Goal: Communication & Community: Ask a question

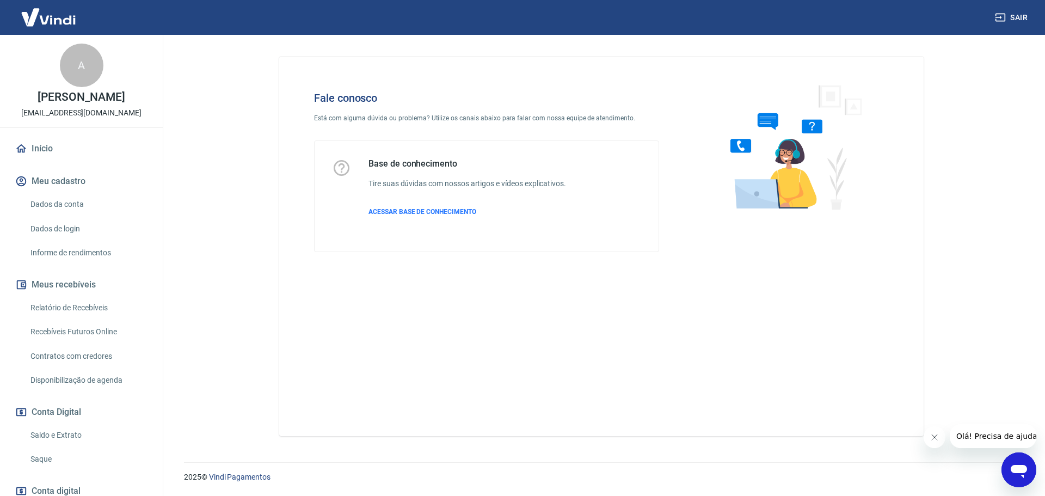
click at [1025, 471] on icon "Abrir janela de mensagens" at bounding box center [1019, 471] width 16 height 13
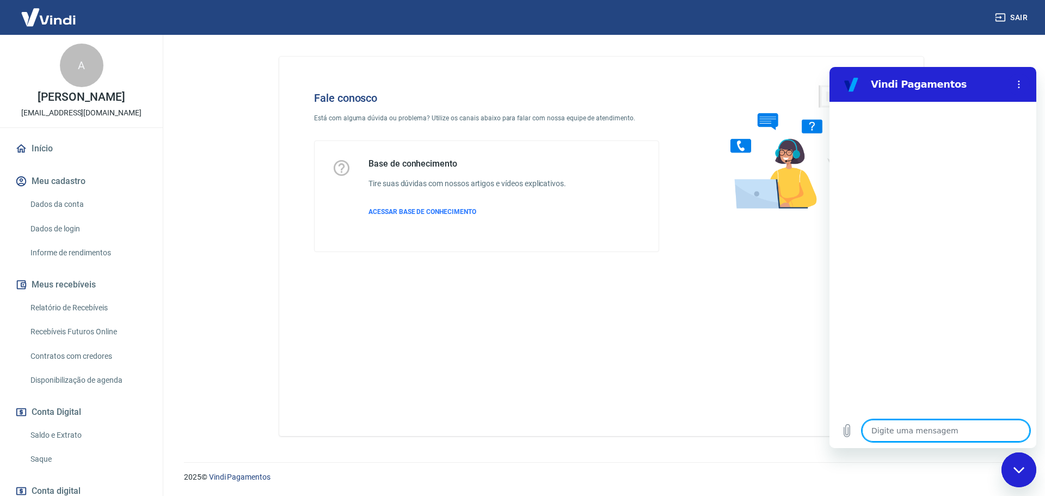
click at [932, 440] on textarea at bounding box center [946, 431] width 168 height 22
type textarea "O"
type textarea "x"
type textarea "Ol"
type textarea "x"
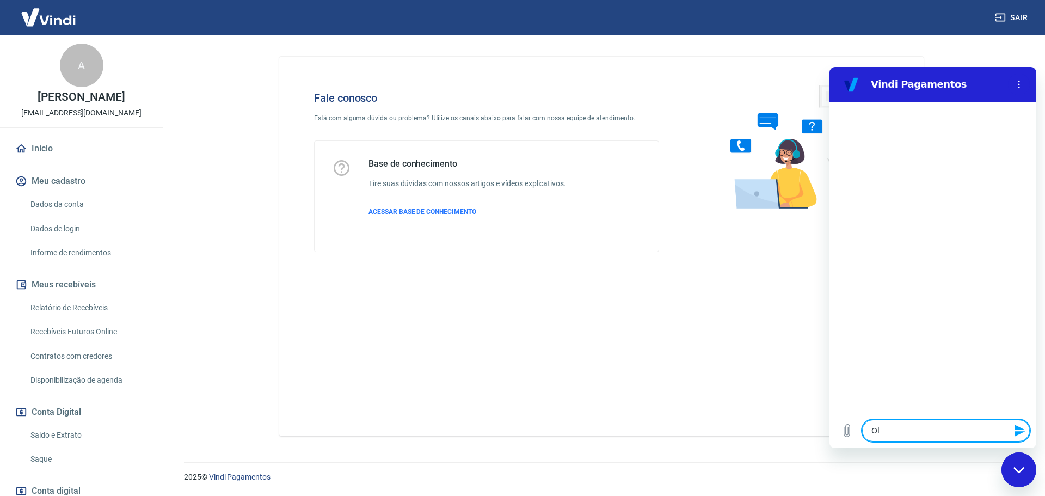
type textarea "Olá"
type textarea "x"
type textarea "Olá"
type textarea "x"
type textarea "Olá b"
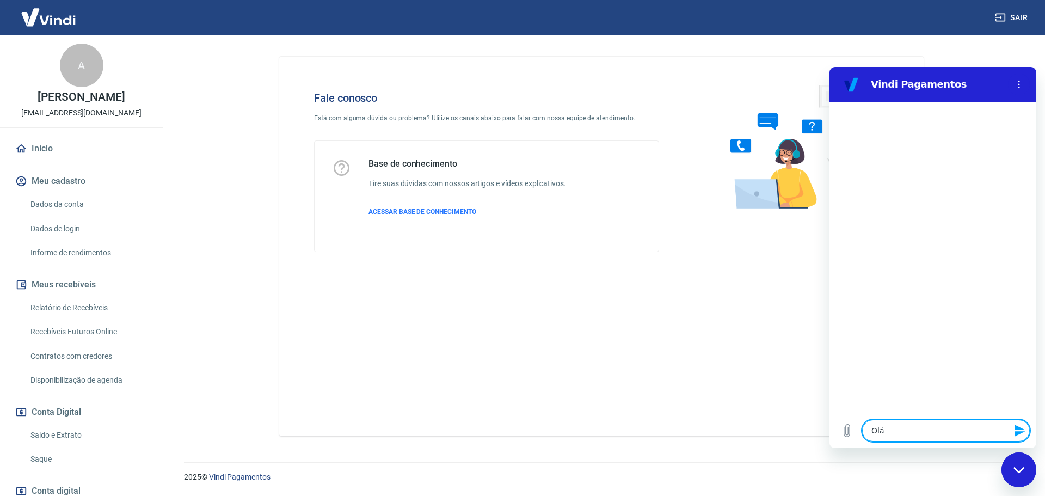
type textarea "x"
type textarea "Olá bo"
type textarea "x"
type textarea "Olá bom"
type textarea "x"
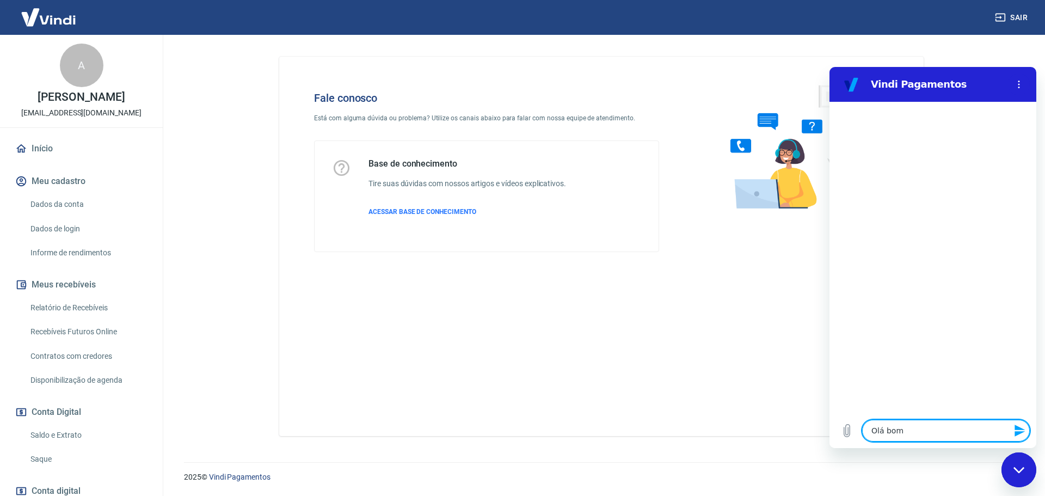
type textarea "Olá bom"
type textarea "x"
type textarea "Olá bom d"
type textarea "x"
type textarea "Olá bom di"
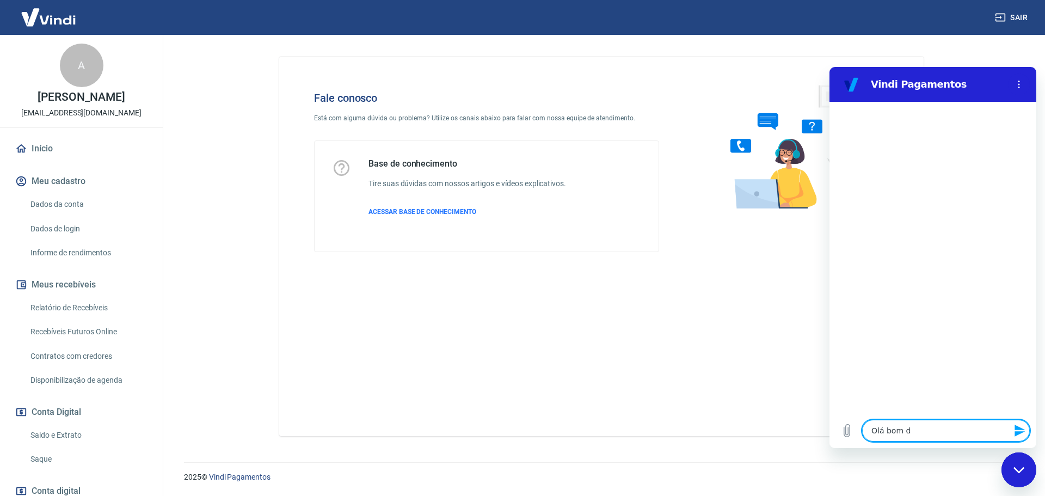
type textarea "x"
type textarea "Olá bom dia"
type textarea "x"
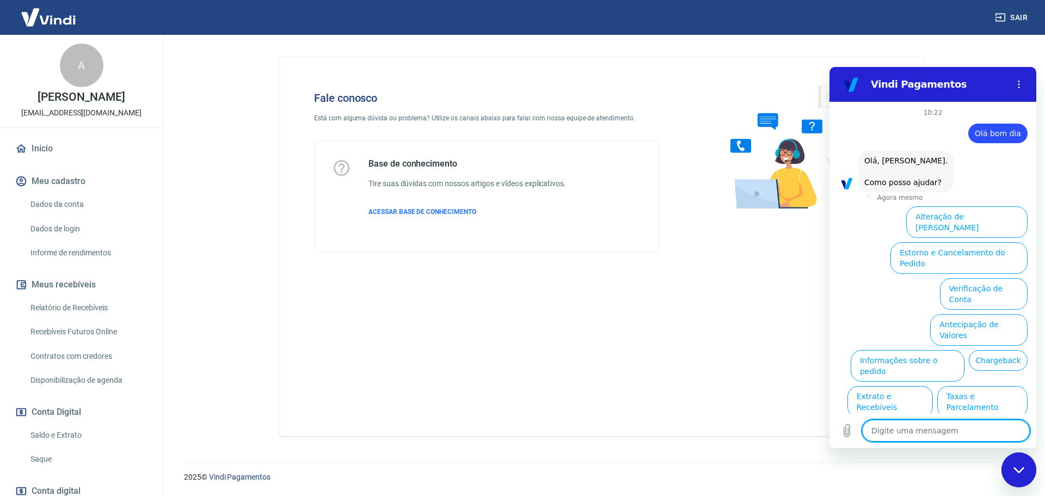
type textarea "a"
type textarea "x"
type textarea "F"
type textarea "x"
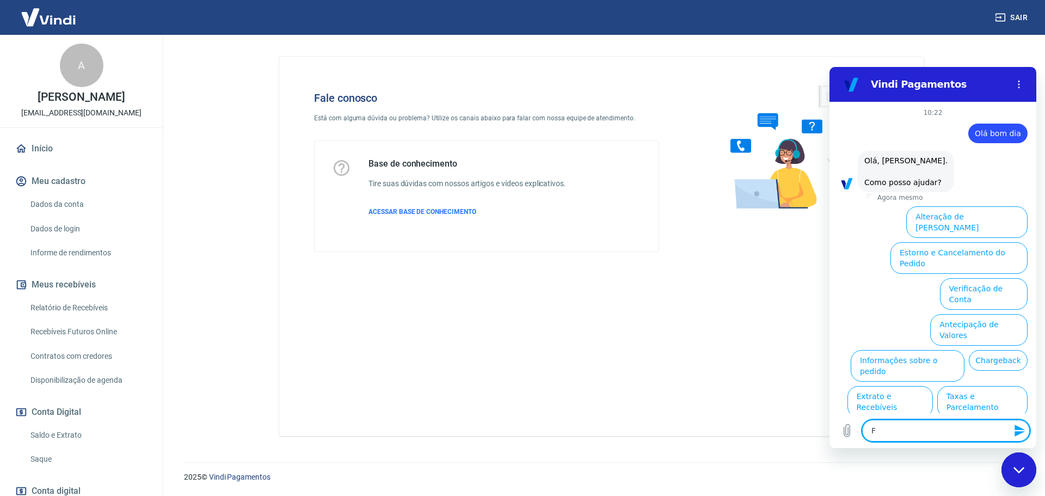
type textarea "x"
type textarea "F"
type textarea "x"
type textarea "Fa"
type textarea "x"
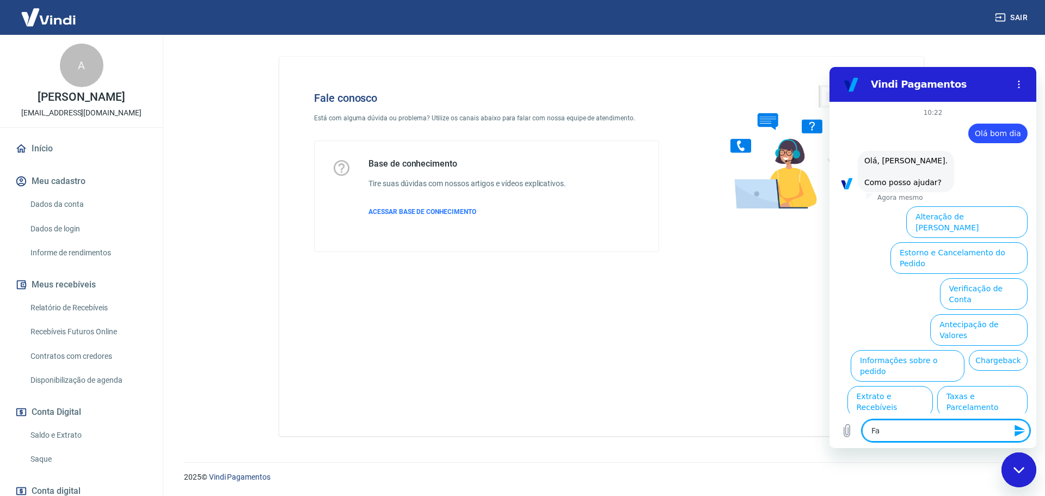
type textarea "Fal"
type textarea "x"
type textarea "Fala"
type textarea "x"
type textarea "Falar"
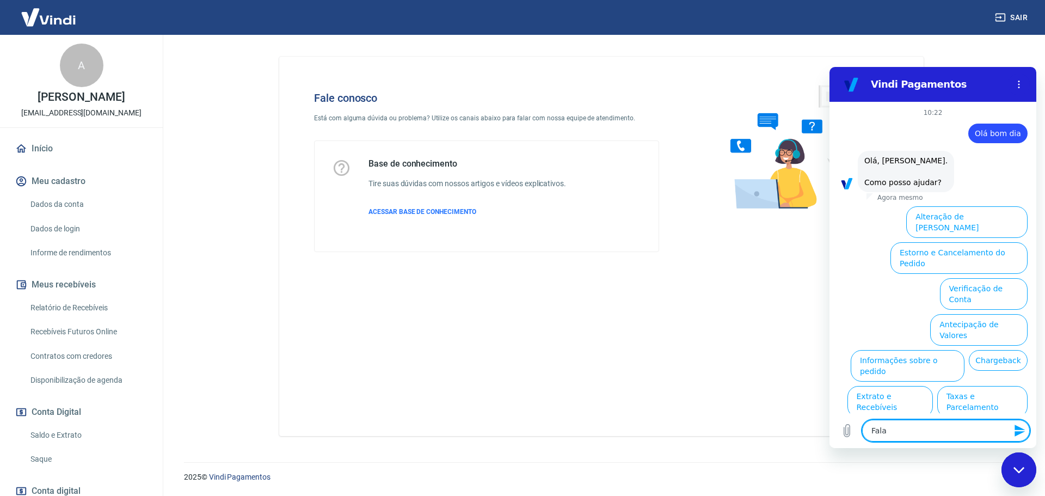
type textarea "x"
type textarea "Falar"
type textarea "x"
type textarea "Falar c"
type textarea "x"
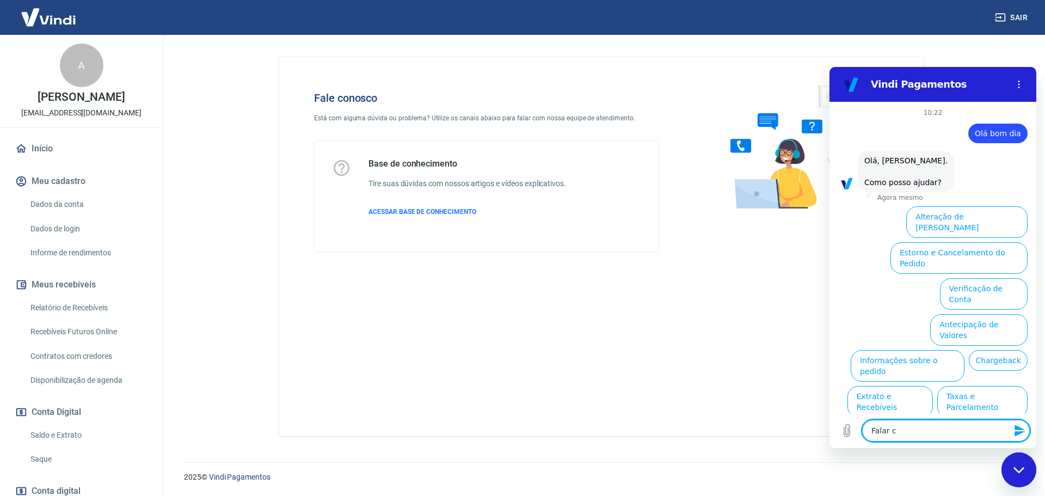
type textarea "Falar co"
type textarea "x"
type textarea "Falar com"
type textarea "x"
type textarea "Falar com"
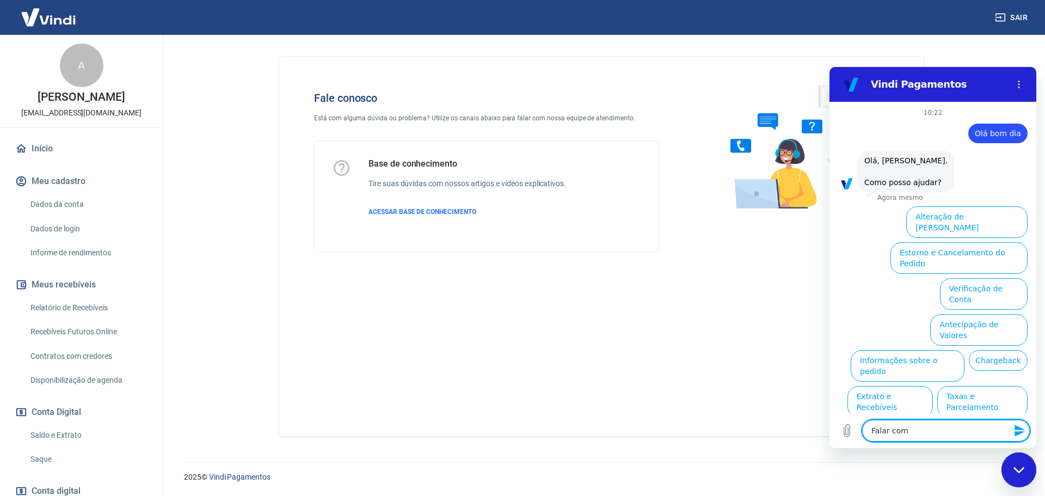
type textarea "x"
type textarea "Falar com a"
type textarea "x"
type textarea "Falar com at"
type textarea "x"
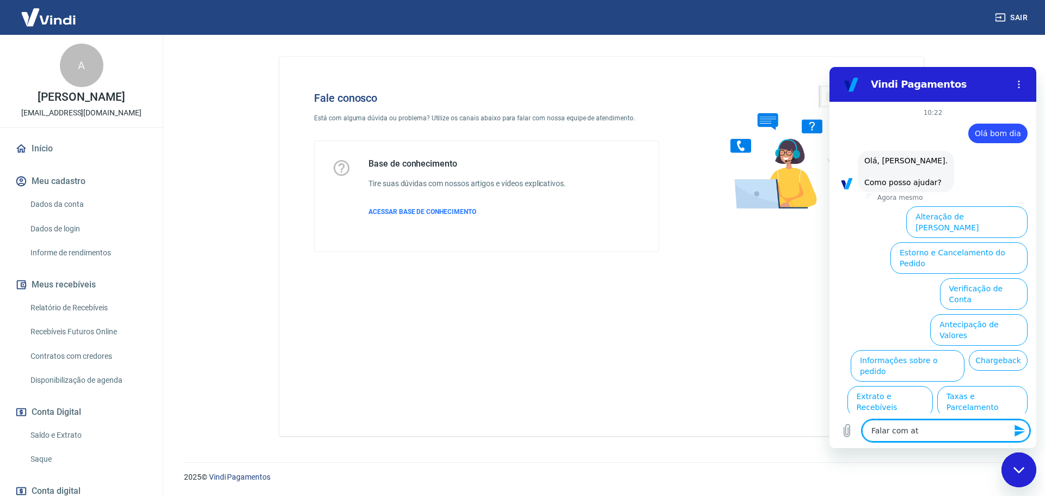
type textarea "Falar com ate"
type textarea "x"
type textarea "Falar com aten"
type textarea "x"
type textarea "Falar com atend"
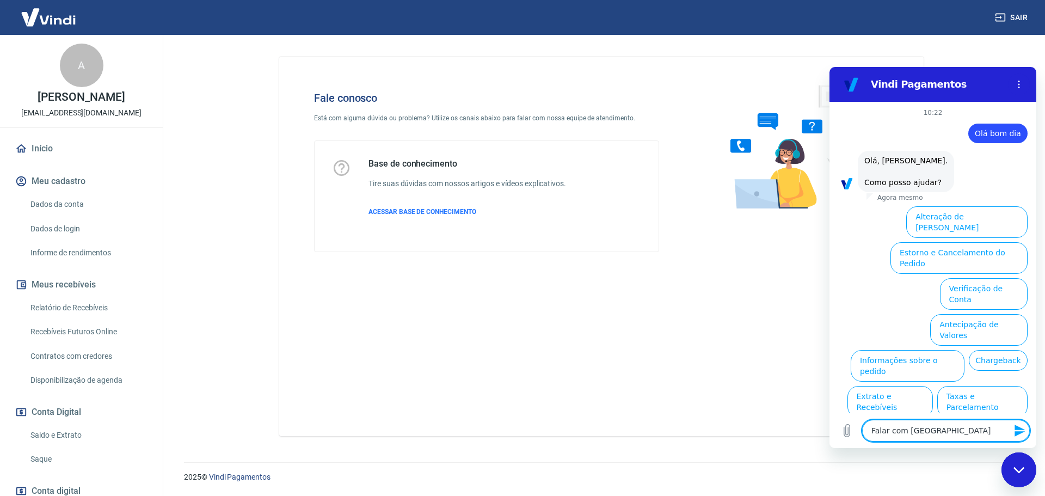
type textarea "x"
type textarea "Falar com atende"
type textarea "x"
type textarea "Falar com atenden"
type textarea "x"
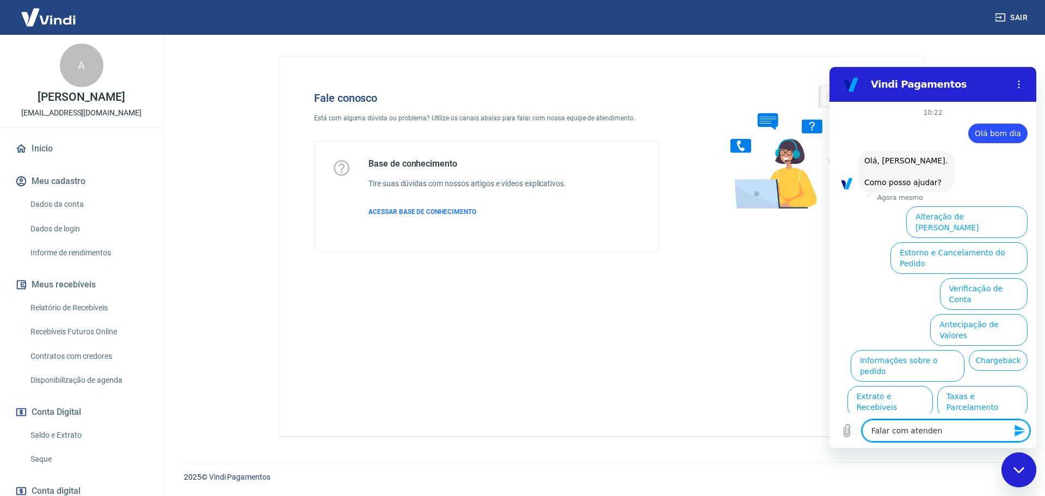
type textarea "Falar com atendent"
type textarea "x"
type textarea "Falar com atendente"
type textarea "x"
type textarea "Falar com atendente"
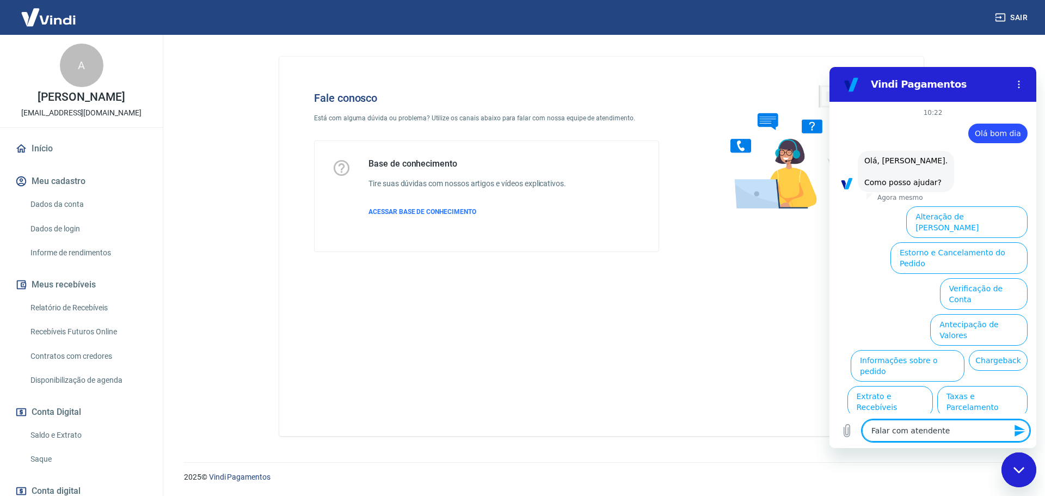
type textarea "x"
type textarea "Falar com atendente"
type textarea "x"
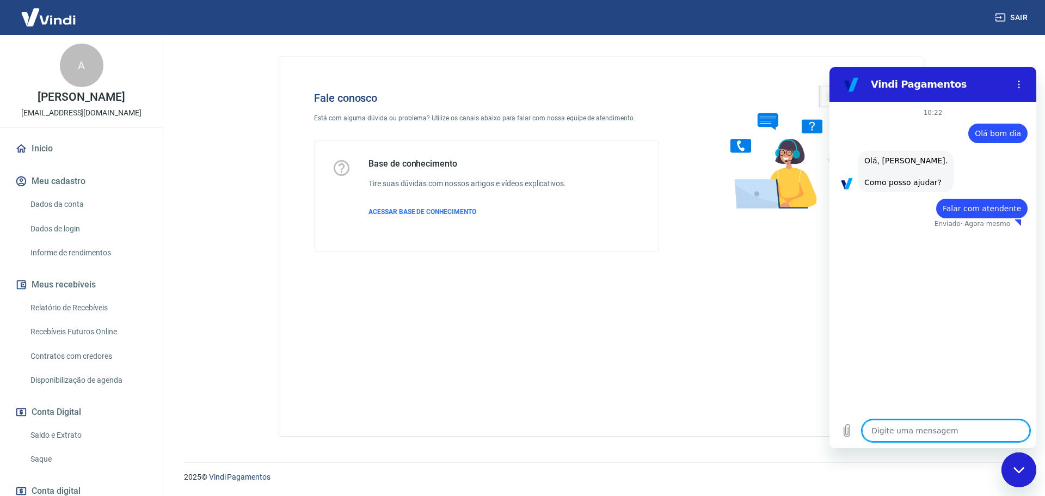
type textarea "x"
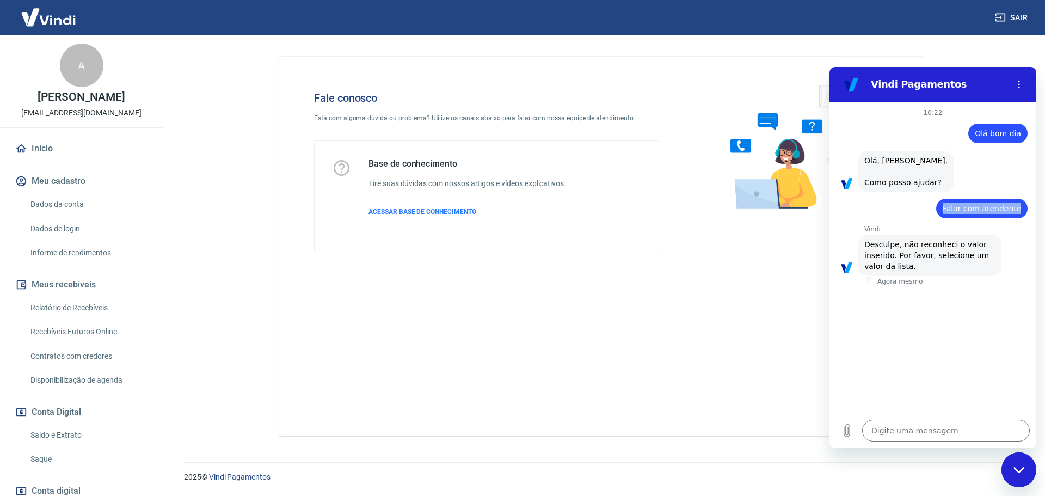
drag, startPoint x: 947, startPoint y: 207, endPoint x: 1028, endPoint y: 208, distance: 81.1
click at [1029, 206] on div "10:22 diz: Olá bom dia Enviado · Agora mesmo diz: Olá, Alyne Lucena Dutra. Como…" at bounding box center [933, 257] width 207 height 311
copy span "Falar com atendente"
click at [904, 423] on textarea at bounding box center [946, 431] width 168 height 22
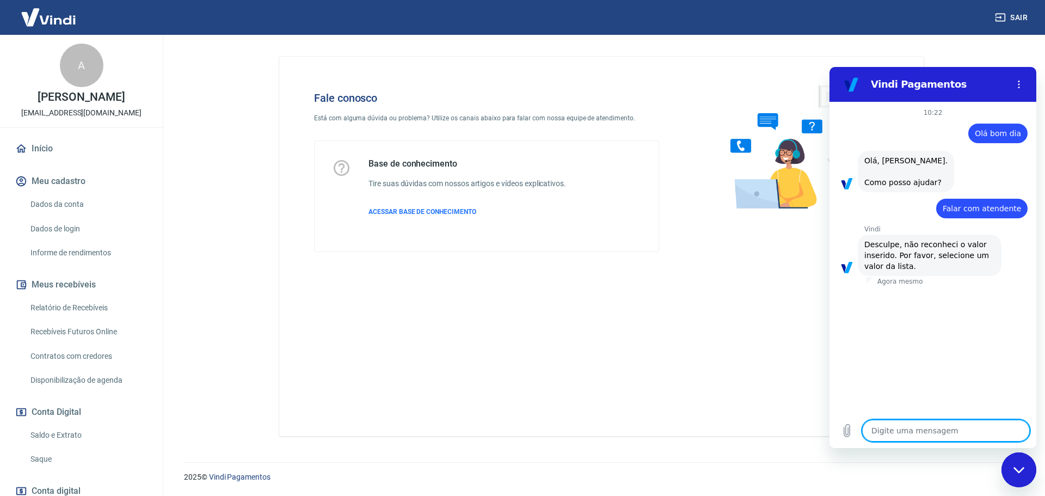
paste textarea "Falar com atendente"
type textarea "Falar com atendente"
type textarea "x"
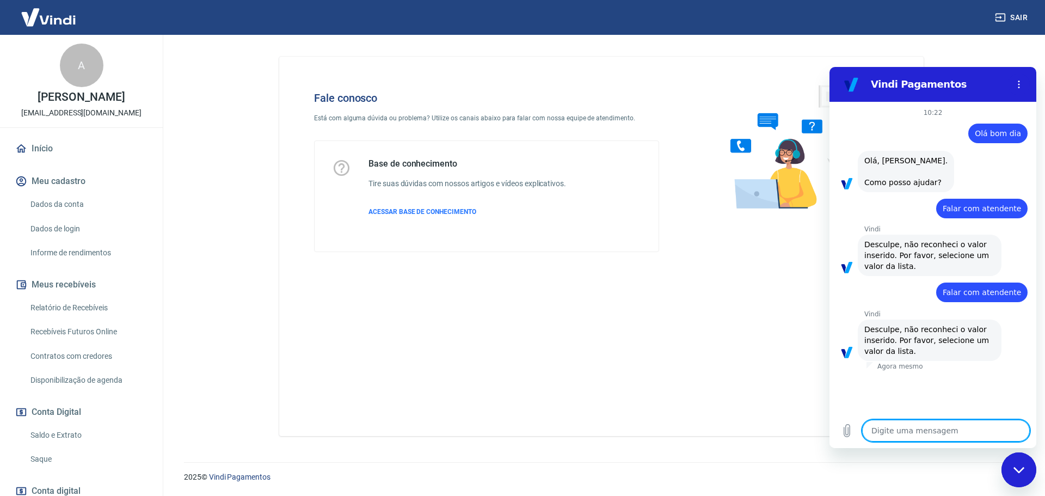
paste textarea "Falar com atendente"
type textarea "Falar com atendente"
type textarea "x"
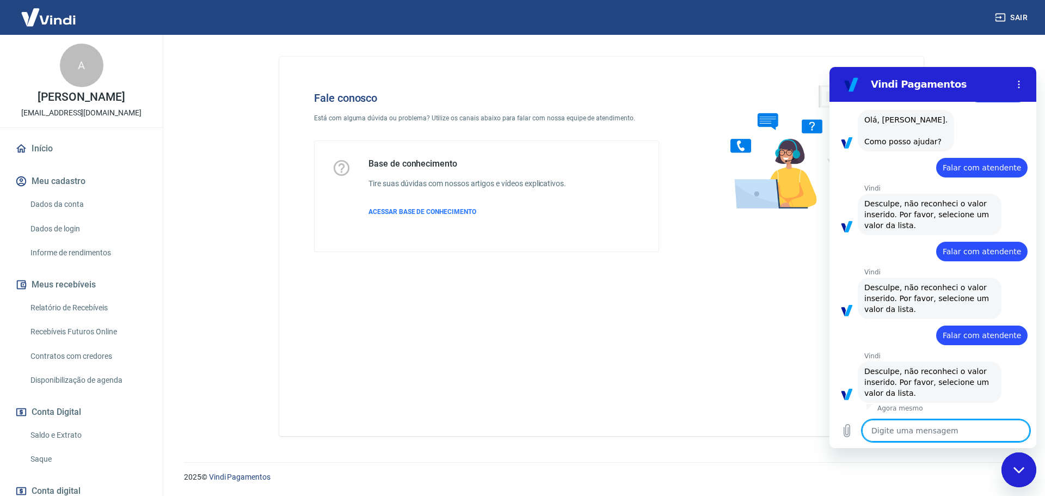
paste textarea "Falar com atendente"
type textarea "Falar com atendente"
type textarea "x"
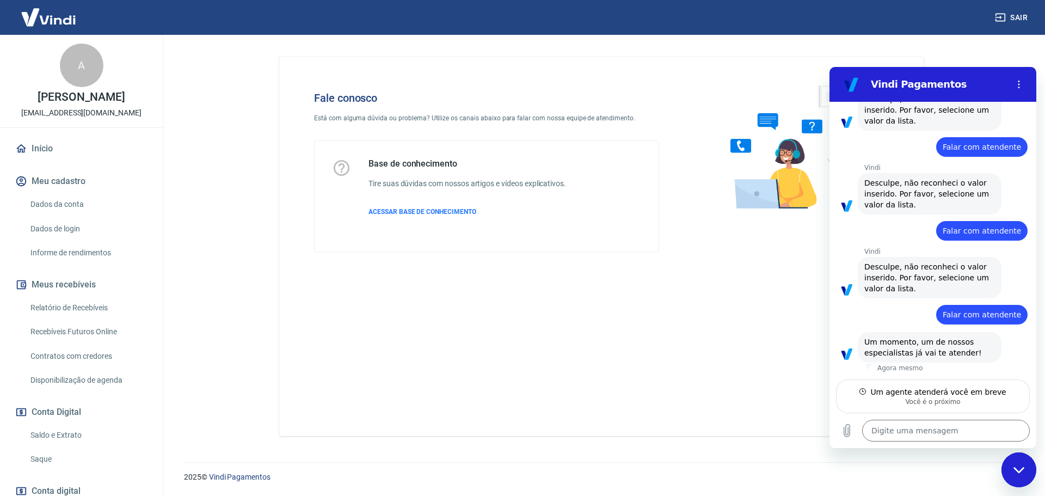
scroll to position [145, 0]
type textarea "x"
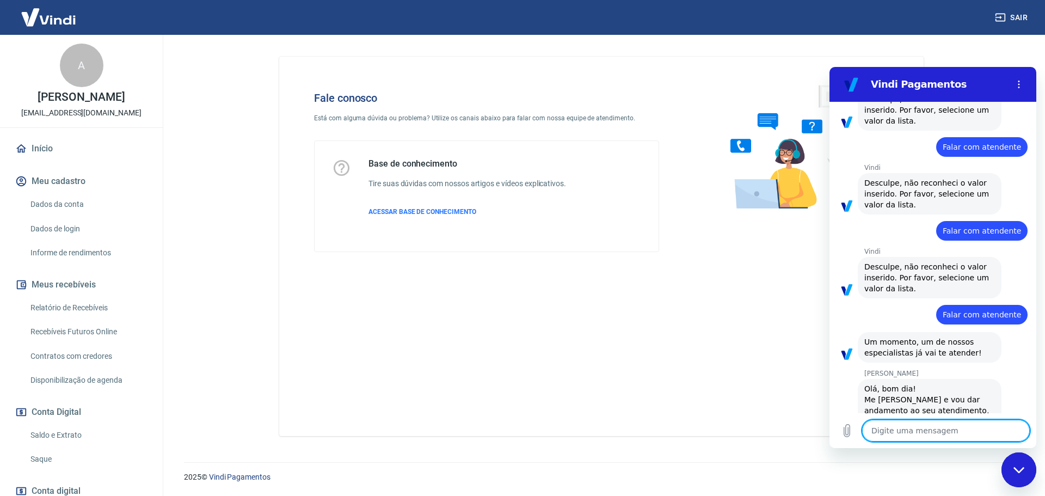
scroll to position [198, 0]
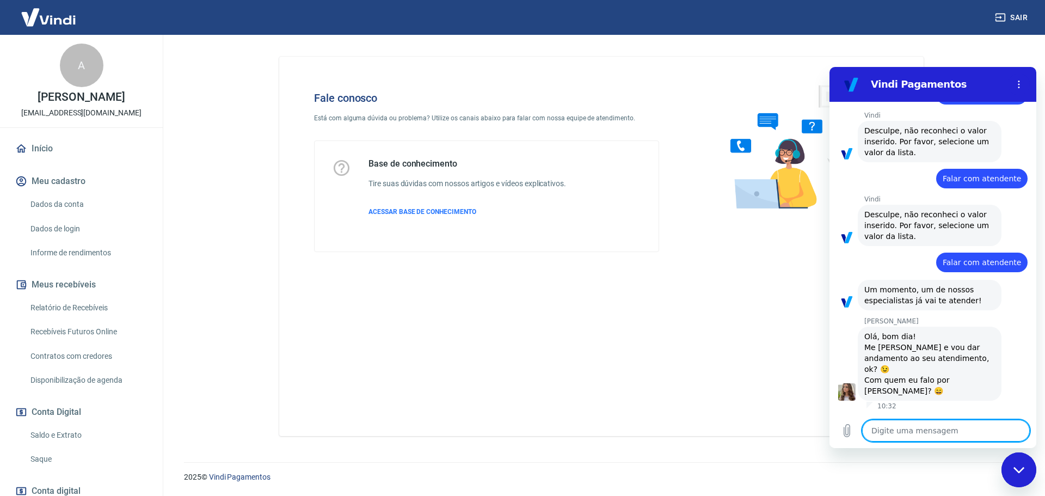
type textarea "O"
type textarea "x"
type textarea "Ol"
type textarea "x"
type textarea "Olá"
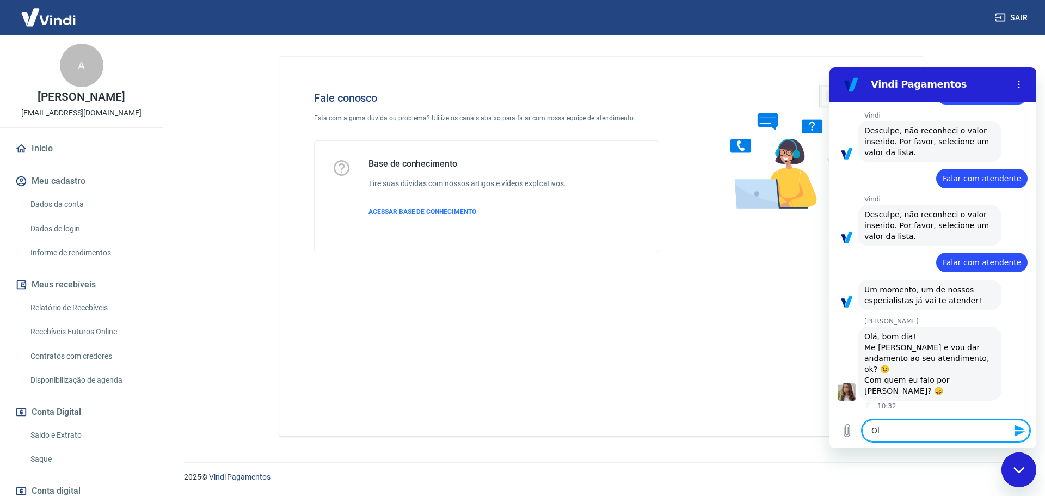
type textarea "x"
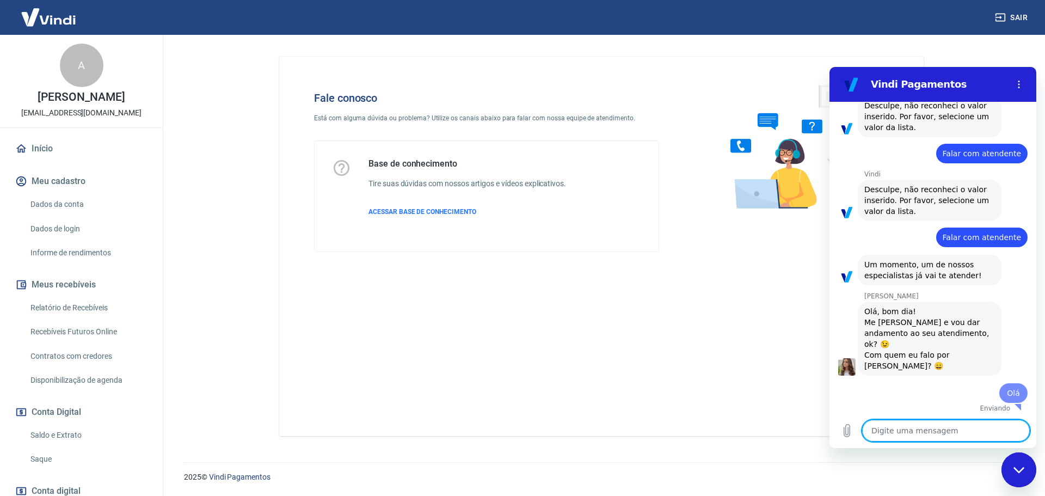
type textarea "x"
type textarea "C"
type textarea "x"
type textarea "Co"
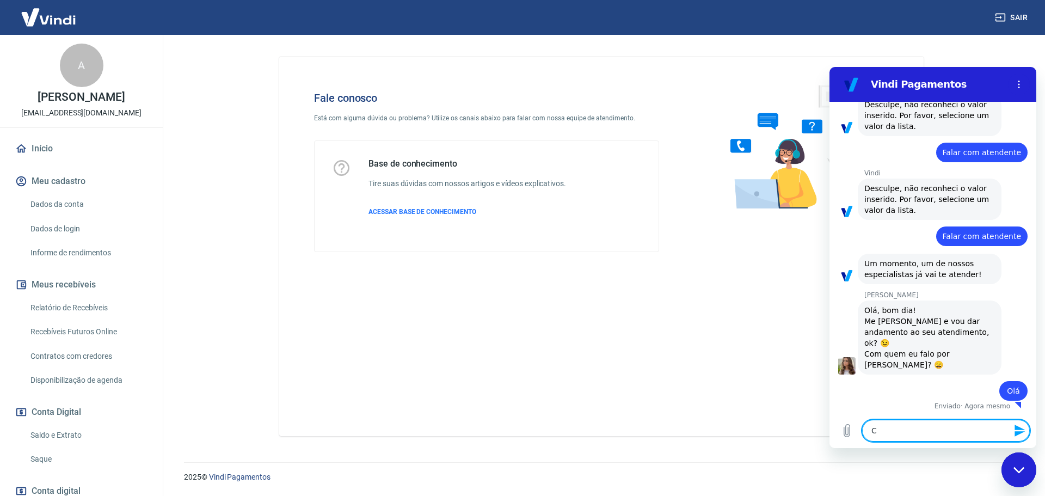
type textarea "x"
type textarea "Com"
type textarea "x"
type textarea "Com"
type textarea "x"
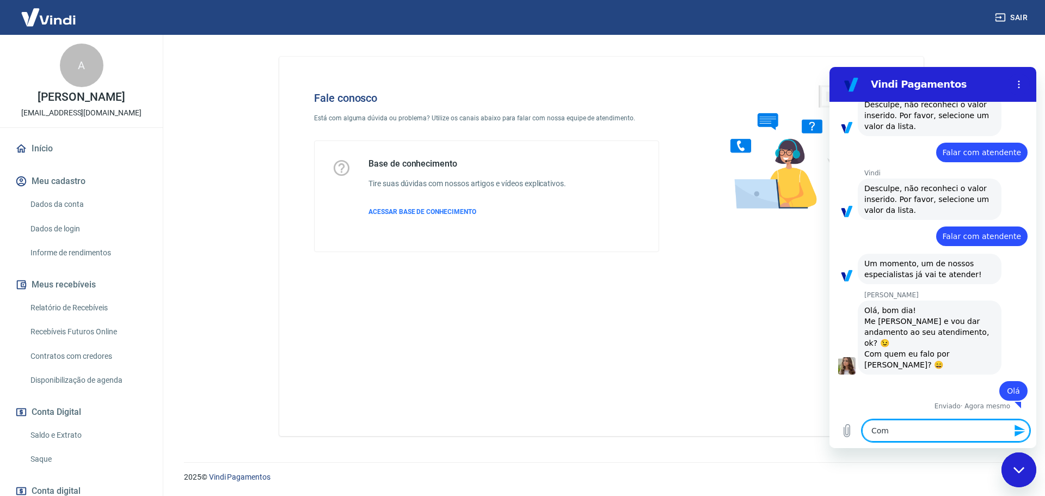
type textarea "Com D"
type textarea "x"
type textarea "Com Du"
type textarea "x"
type textarea "Com Dut"
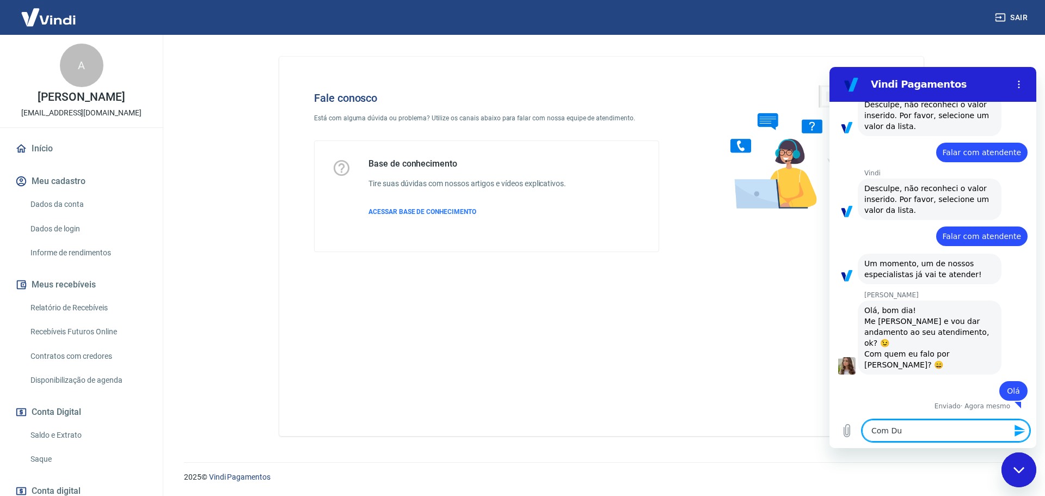
type textarea "x"
type textarea "Com Dutr"
type textarea "x"
type textarea "Com Dutra"
type textarea "x"
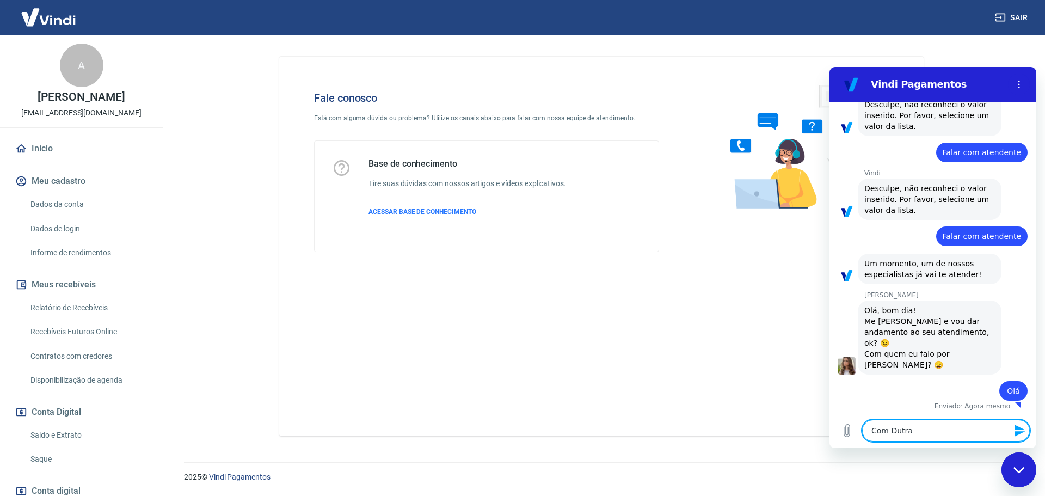
type textarea "x"
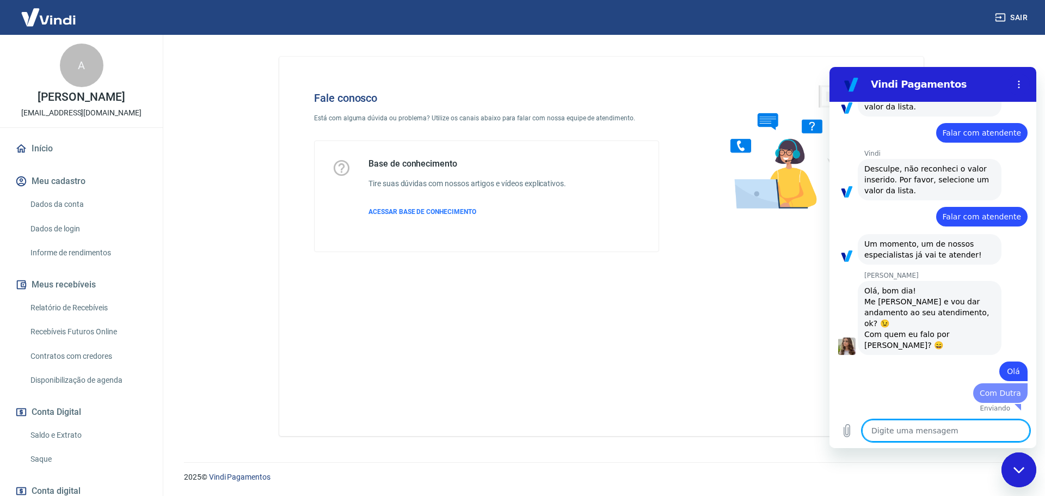
type textarea "M"
type textarea "x"
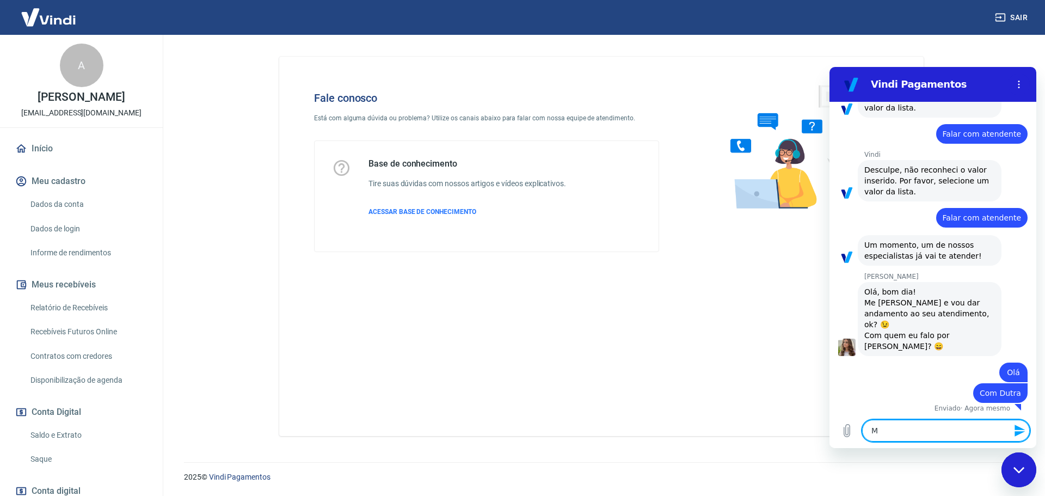
type textarea "x"
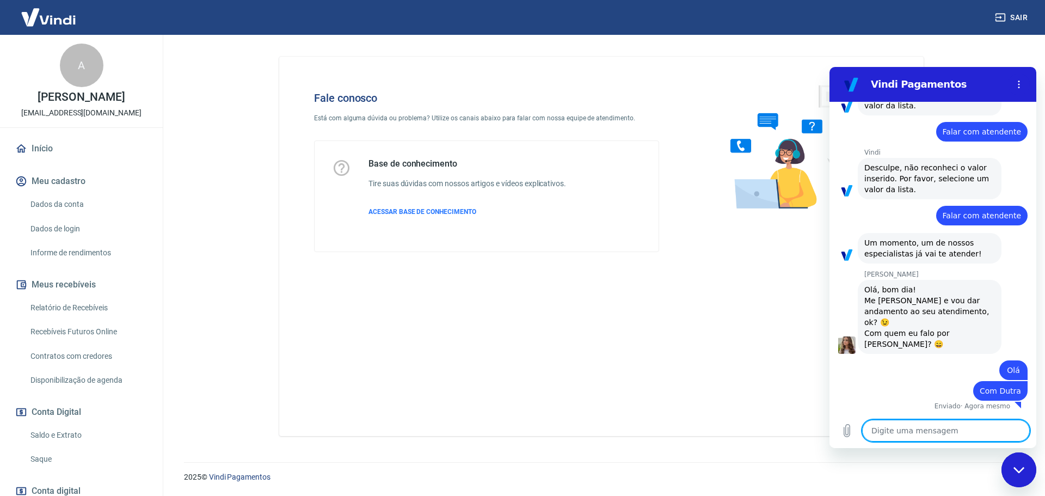
type textarea "S"
type textarea "x"
type textarea "St"
type textarea "x"
type textarea "Ste"
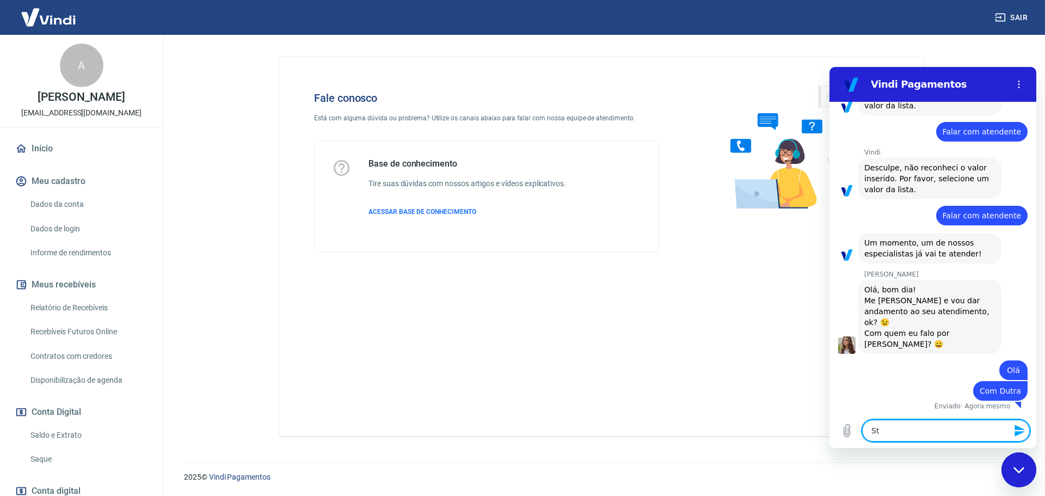
type textarea "x"
type textarea "Stef"
type textarea "x"
type textarea "Steff"
type textarea "x"
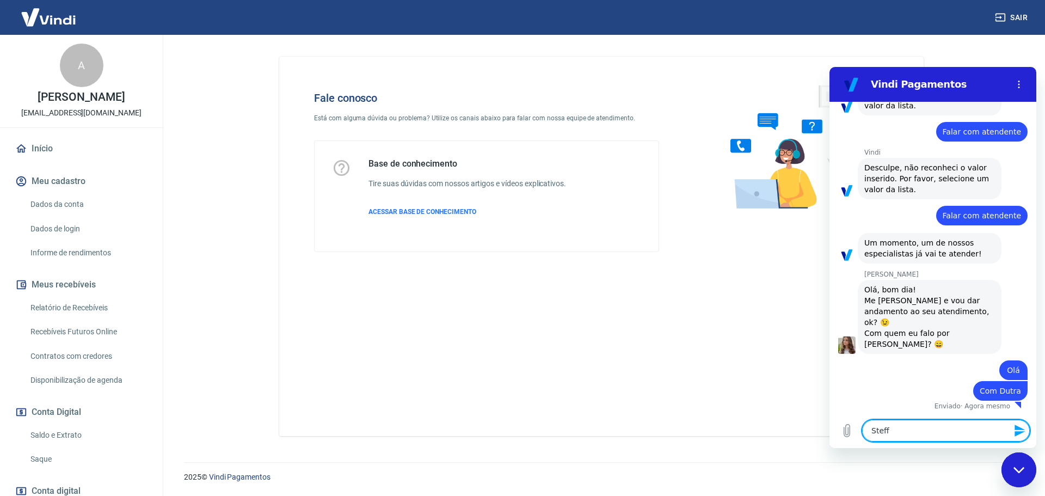
type textarea "Steffa"
type textarea "x"
type textarea "Steffan"
type textarea "x"
type textarea "Steffani"
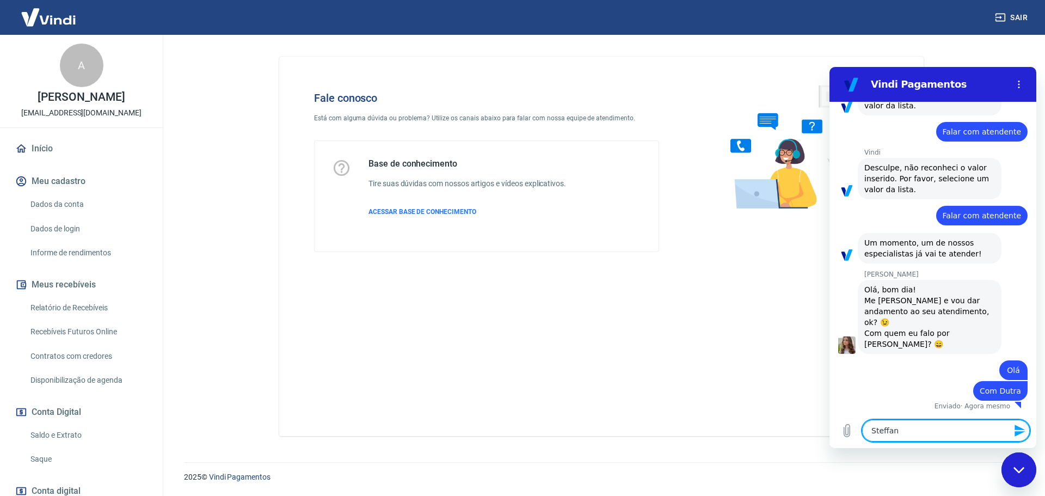
type textarea "x"
type textarea "Steffanie"
type textarea "x"
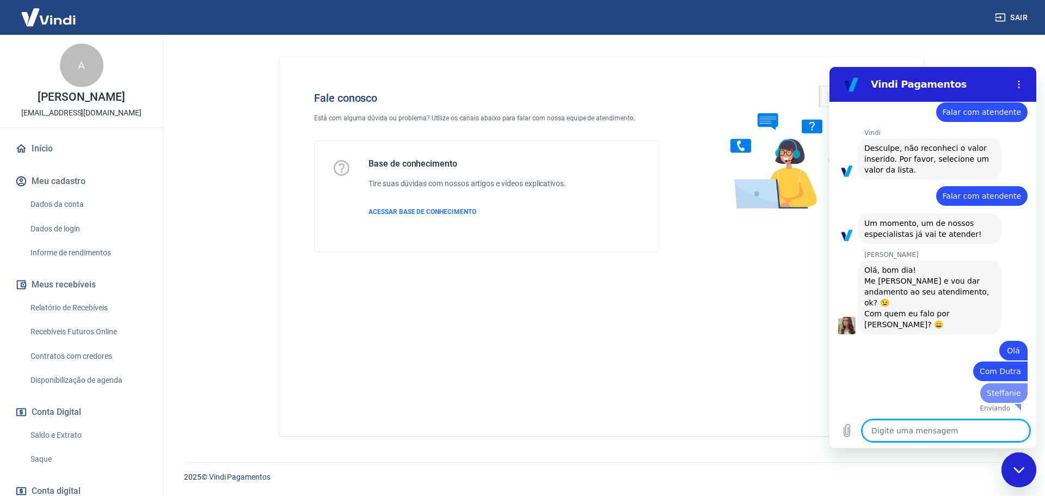
type textarea "x"
type textarea "E"
type textarea "x"
type textarea "Es"
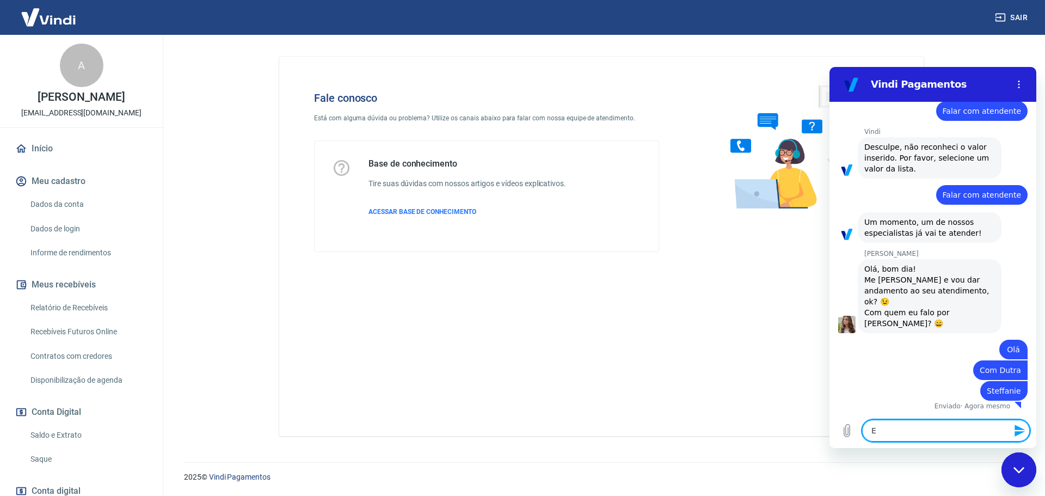
type textarea "x"
type textarea "Est"
type textarea "x"
type textarea "Este"
type textarea "x"
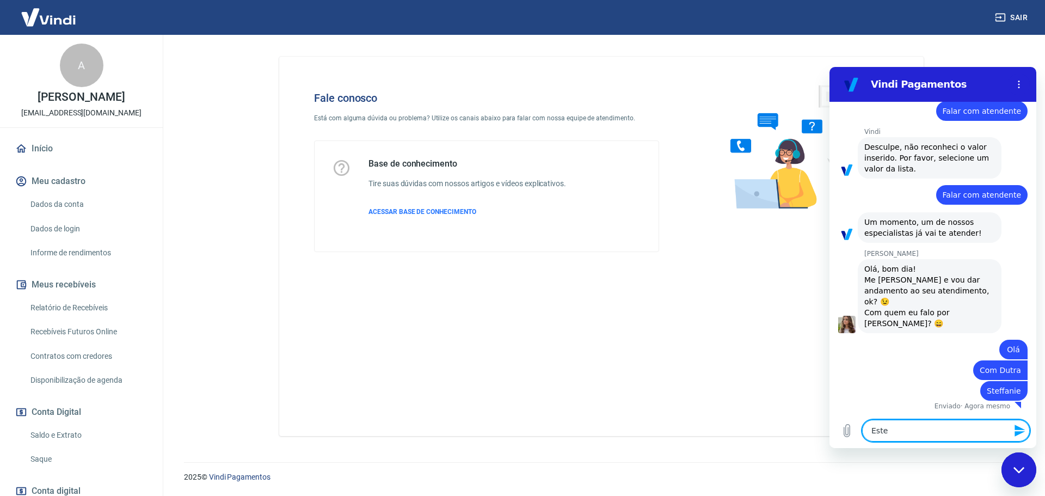
type textarea "Este"
type textarea "x"
type textarea "Este p"
type textarea "x"
type textarea "Este pe"
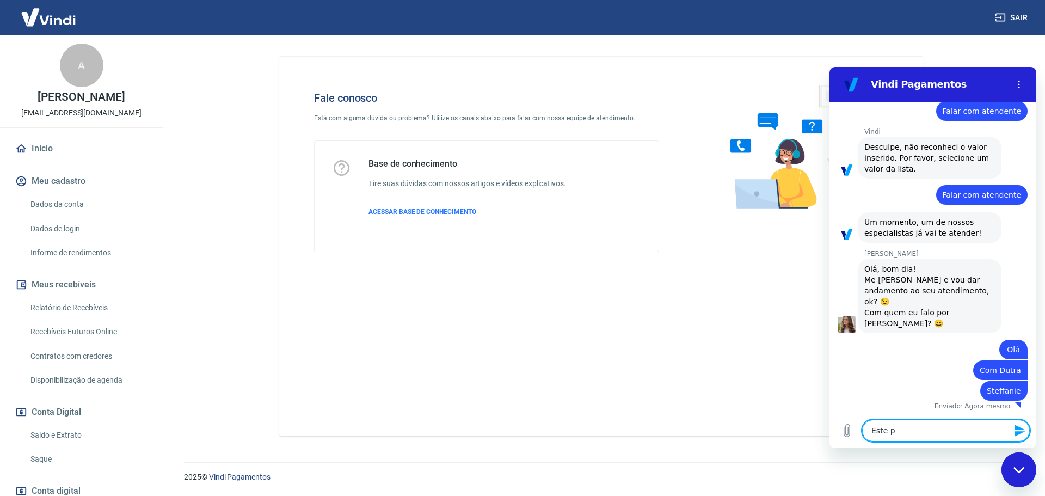
type textarea "x"
type textarea "Este ped"
type textarea "x"
type textarea "Este pedi"
type textarea "x"
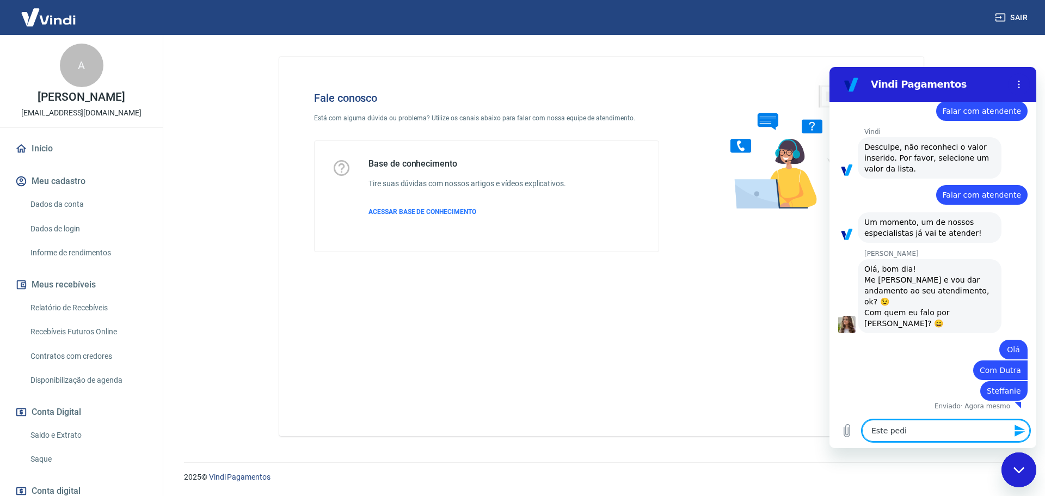
type textarea "Este pedid"
type textarea "x"
type textarea "Este pedido"
type textarea "x"
type textarea "Este pedido:"
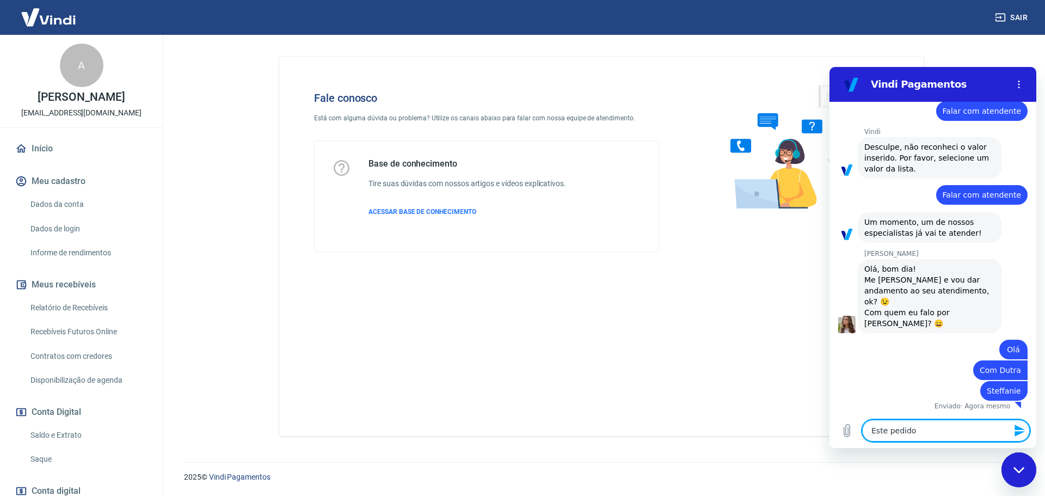
type textarea "x"
type textarea "Este pedido:"
type textarea "x"
paste textarea "413451"
type textarea "Este pedido: 413451"
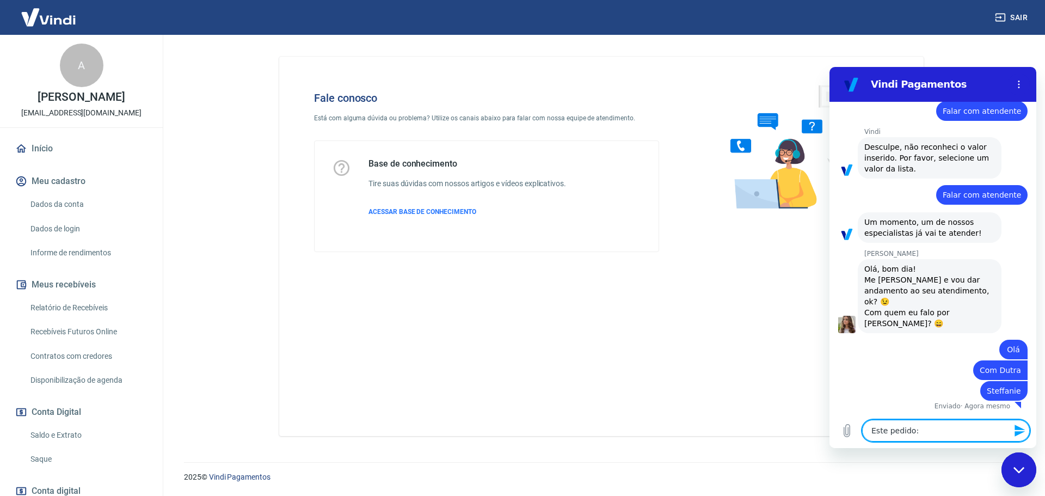
type textarea "x"
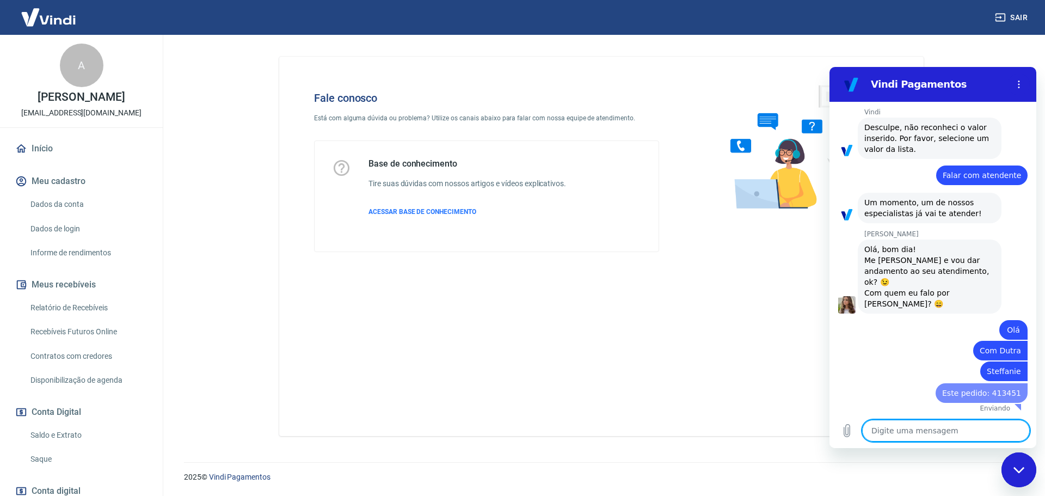
type textarea "x"
type textarea "T"
type textarea "x"
type textarea "Tr"
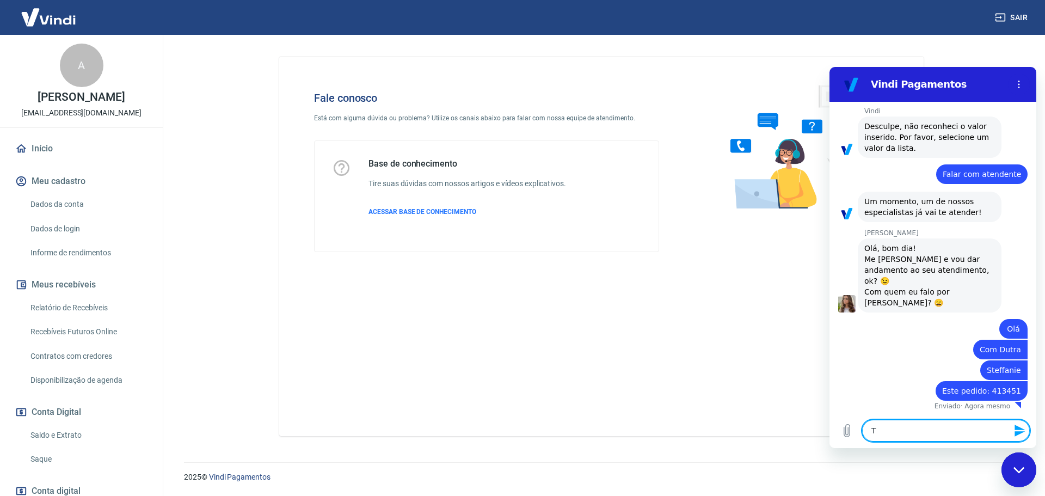
type textarea "x"
type textarea "Tra"
type textarea "x"
type textarea "Tran"
type textarea "x"
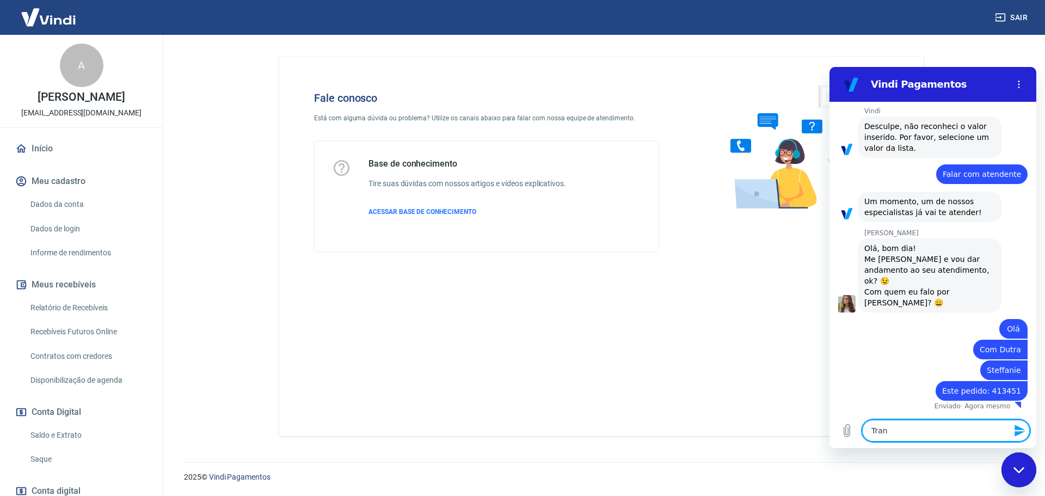
type textarea "Trans"
type textarea "x"
type textarea "Transa"
type textarea "x"
type textarea "Transaç"
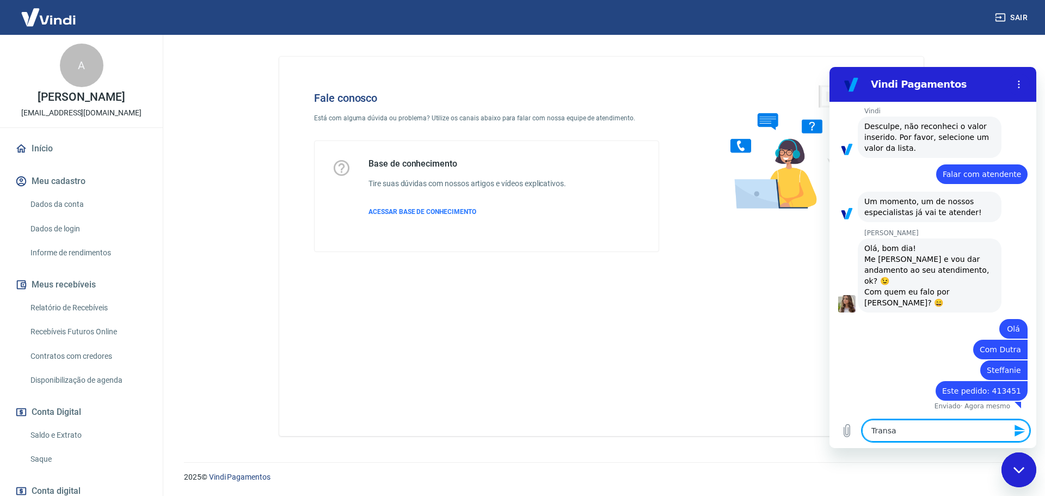
type textarea "x"
type textarea "Transaç]"
type textarea "x"
type textarea "Transaç]a"
type textarea "x"
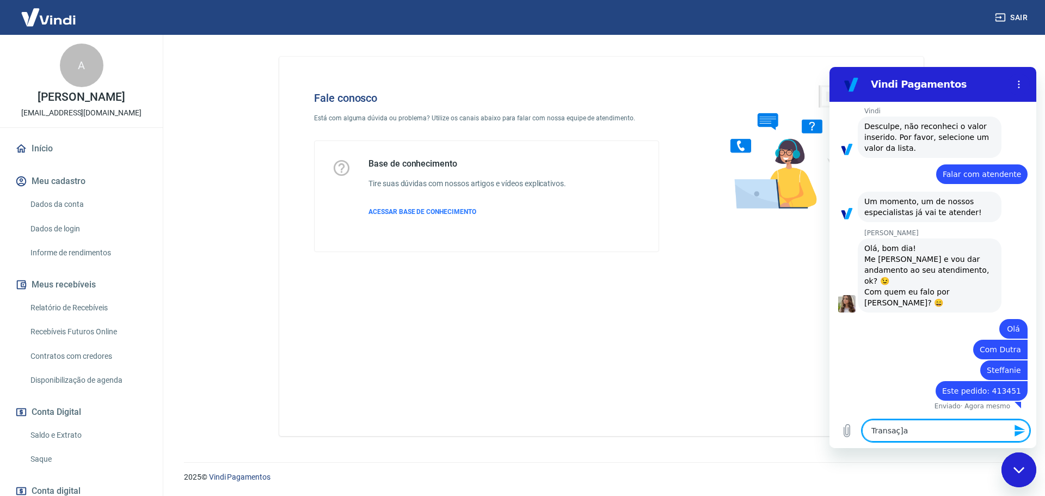
type textarea "Transaç]"
type textarea "x"
type textarea "Transaç"
type textarea "x"
type textarea "Transaçã"
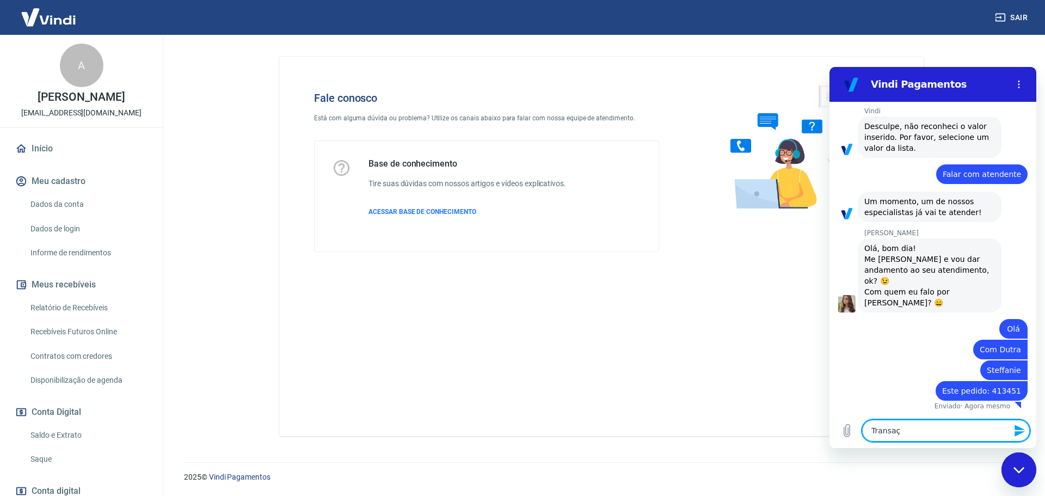
type textarea "x"
type textarea "Transação"
type textarea "x"
type textarea "Transação:"
type textarea "x"
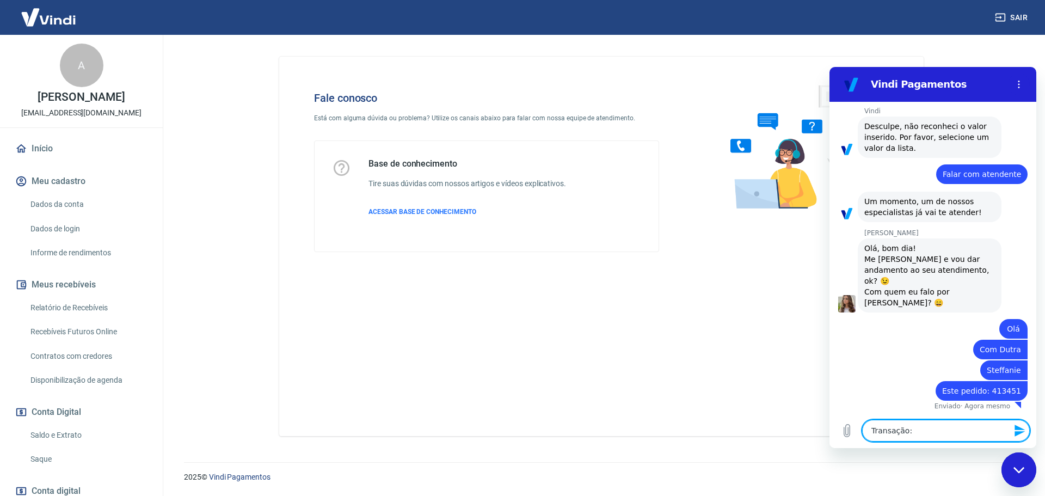
type textarea "Transação:"
type textarea "x"
paste textarea "228199955"
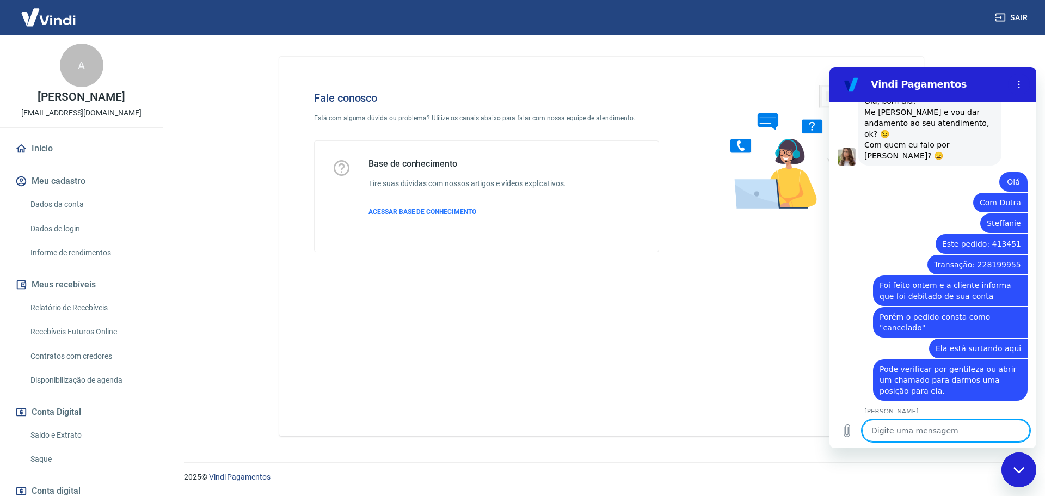
scroll to position [500, 0]
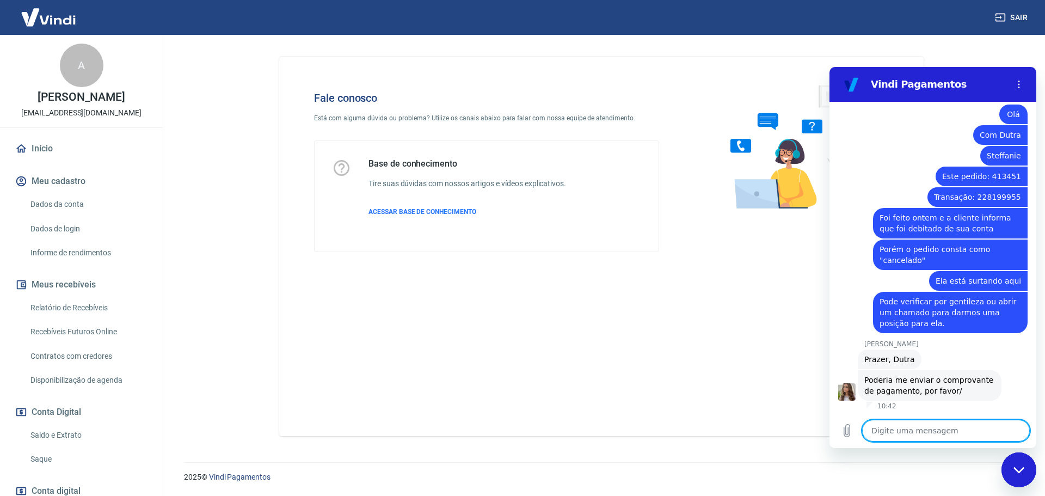
click at [911, 431] on textarea at bounding box center [946, 431] width 168 height 22
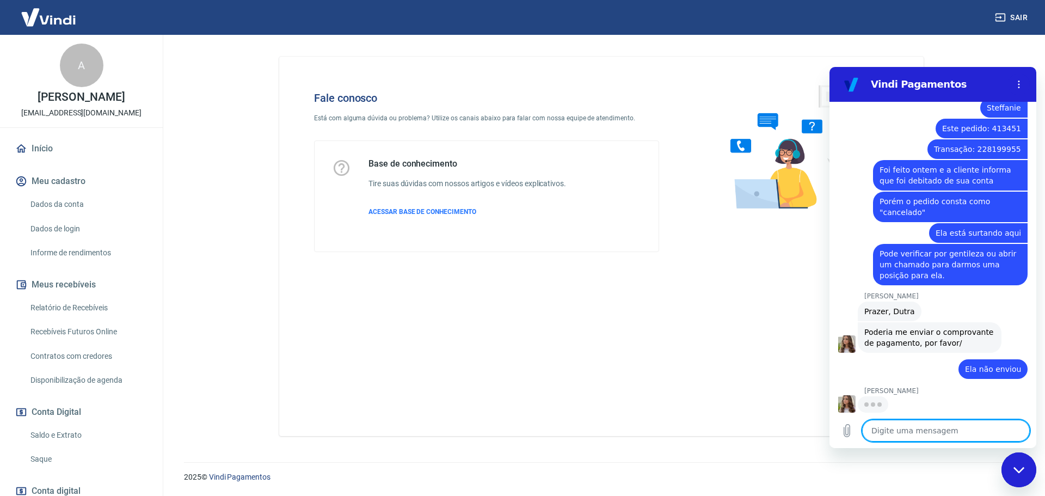
scroll to position [547, 0]
click at [895, 438] on textarea at bounding box center [946, 431] width 168 height 22
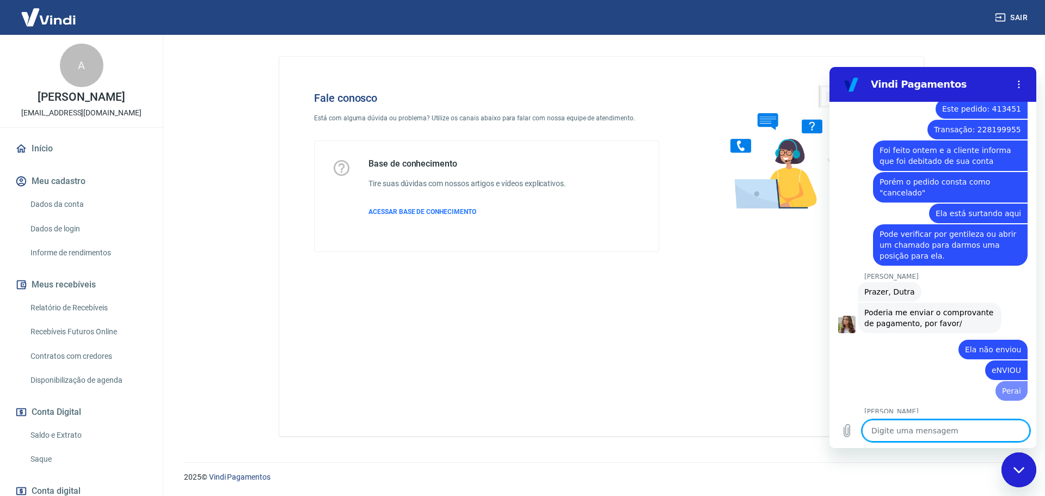
scroll to position [588, 0]
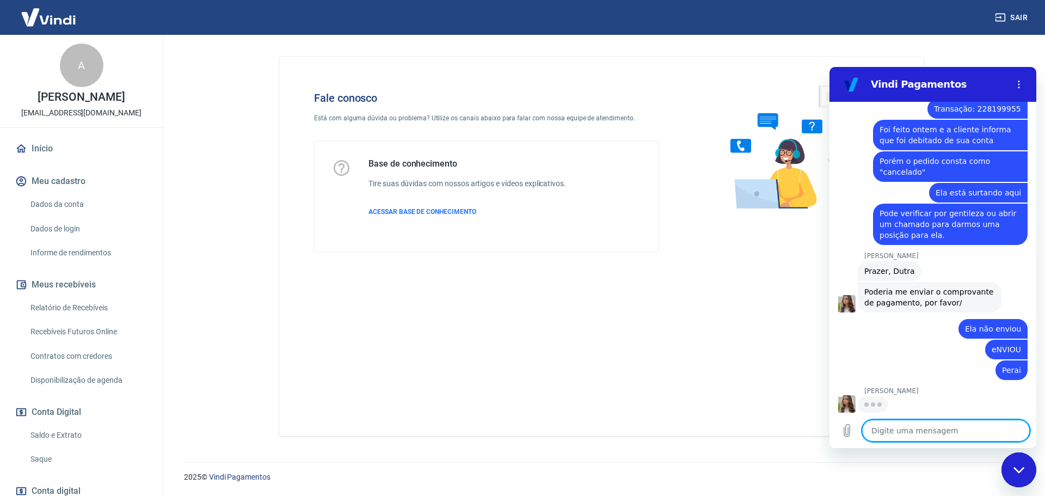
click at [1037, 488] on div at bounding box center [1037, 488] width 0 height 0
click at [850, 428] on icon "Carregar arquivo" at bounding box center [847, 431] width 6 height 13
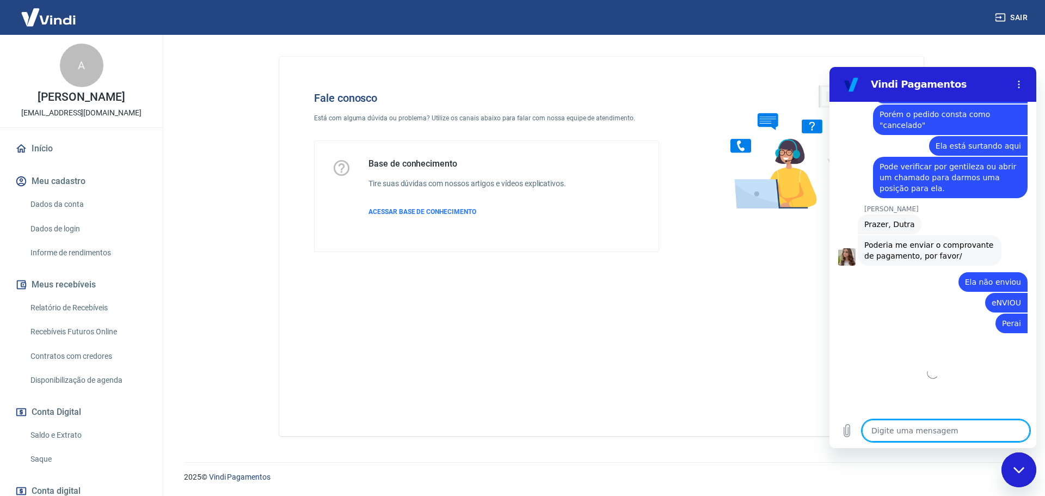
scroll to position [635, 0]
click at [930, 429] on textarea at bounding box center [946, 431] width 168 height 22
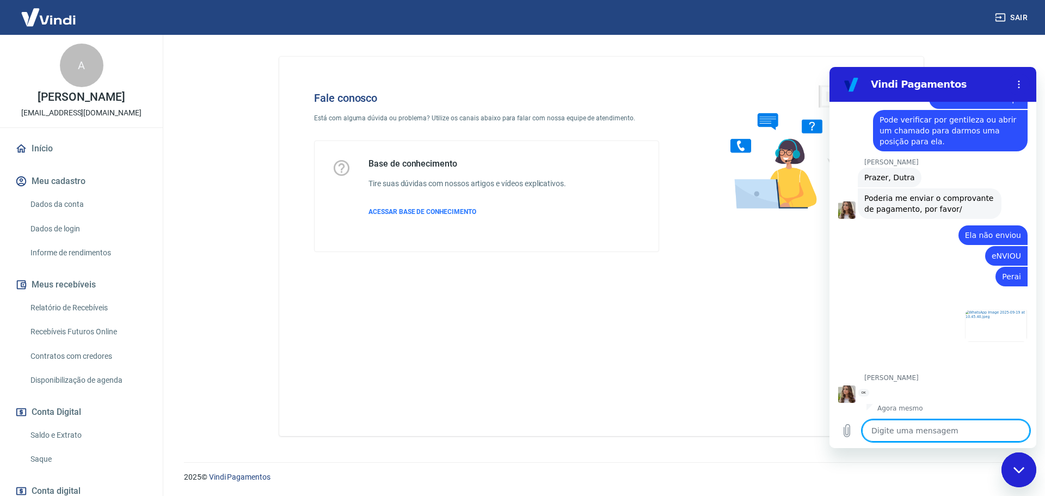
scroll to position [684, 0]
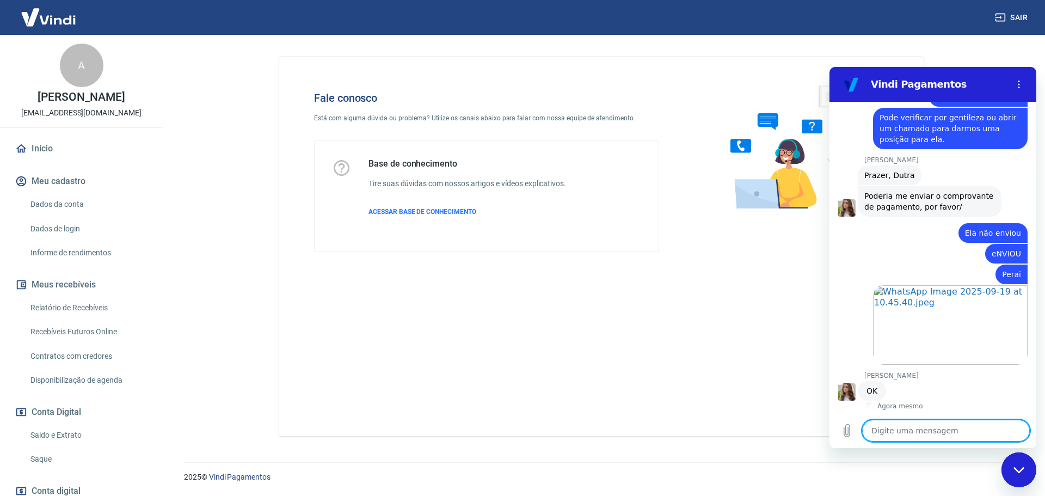
click at [916, 426] on textarea at bounding box center [946, 431] width 168 height 22
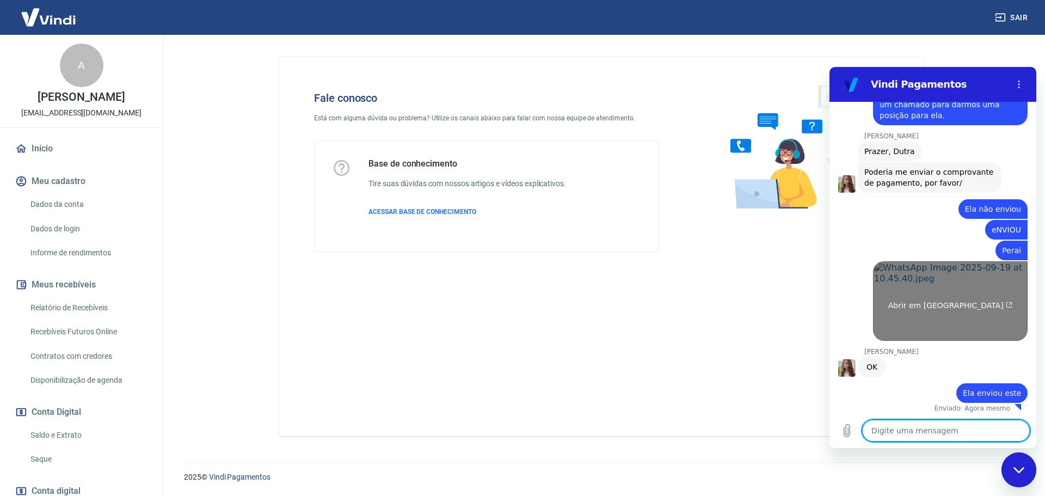
scroll to position [710, 0]
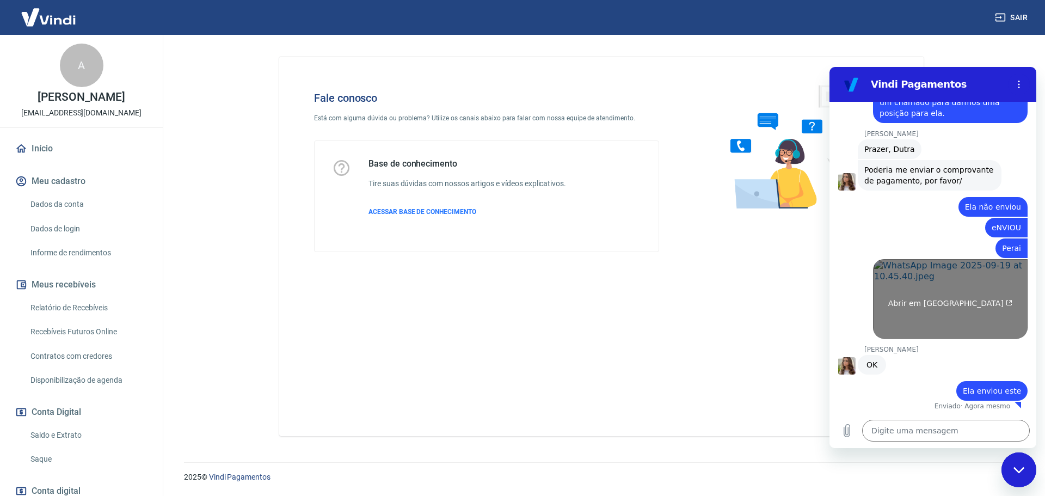
click at [913, 303] on span "Abrir em nova aba" at bounding box center [950, 303] width 125 height 9
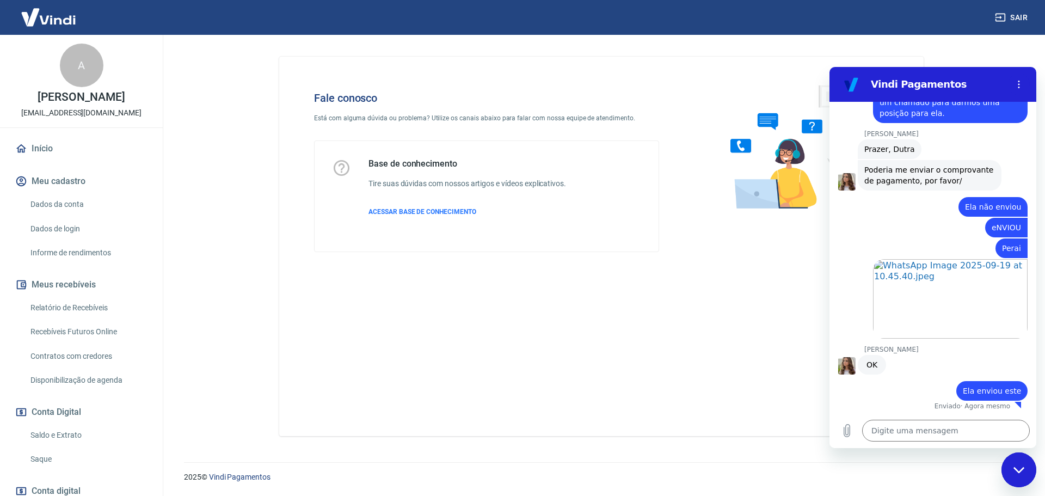
click at [908, 365] on div "Steffanie Ziller diz: OK" at bounding box center [937, 364] width 198 height 21
click at [896, 433] on textarea at bounding box center [946, 431] width 168 height 22
click at [895, 433] on textarea at bounding box center [946, 431] width 168 height 22
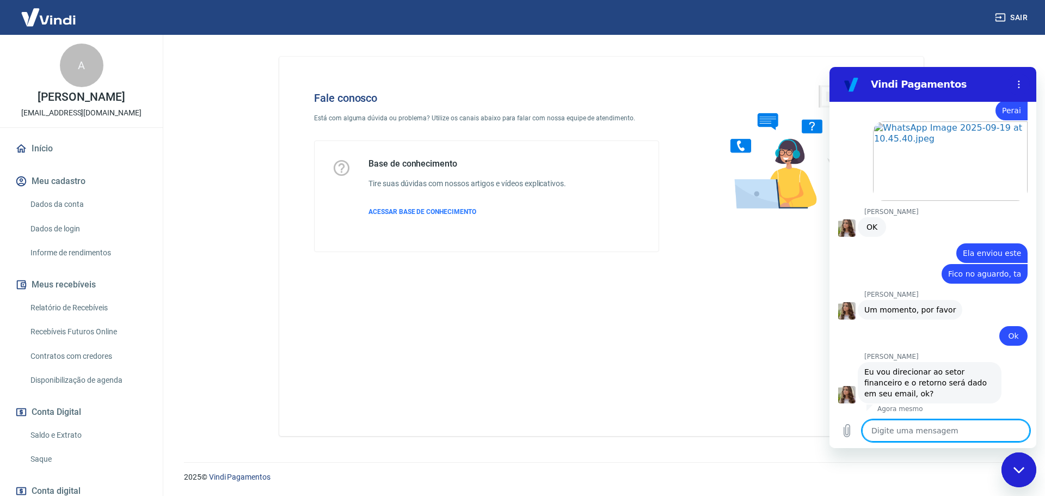
scroll to position [851, 0]
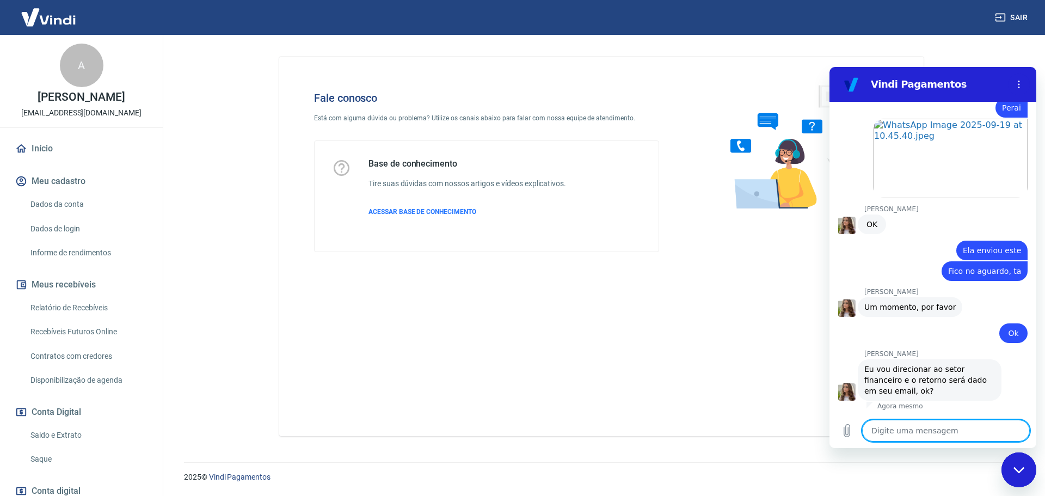
click at [917, 431] on textarea at bounding box center [946, 431] width 168 height 22
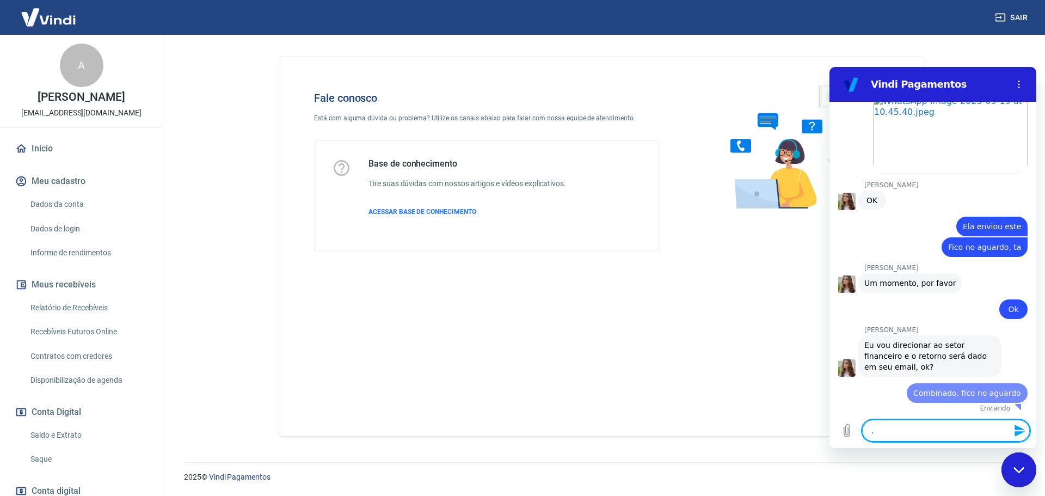
scroll to position [877, 0]
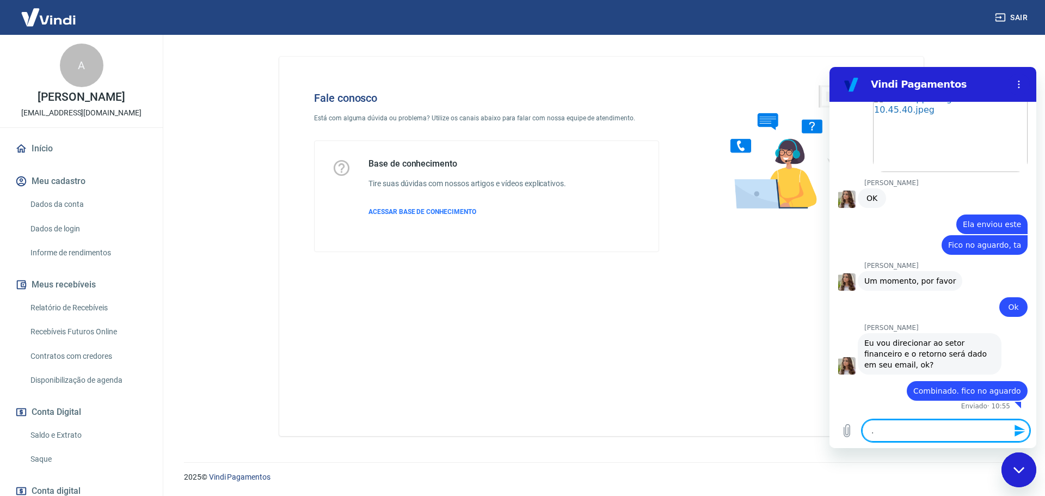
click at [905, 429] on textarea "." at bounding box center [946, 431] width 168 height 22
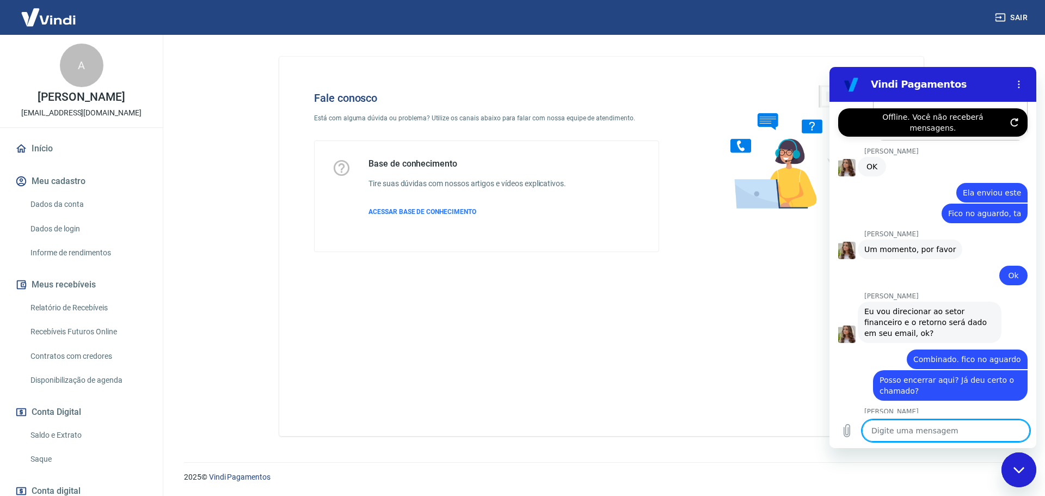
scroll to position [976, 0]
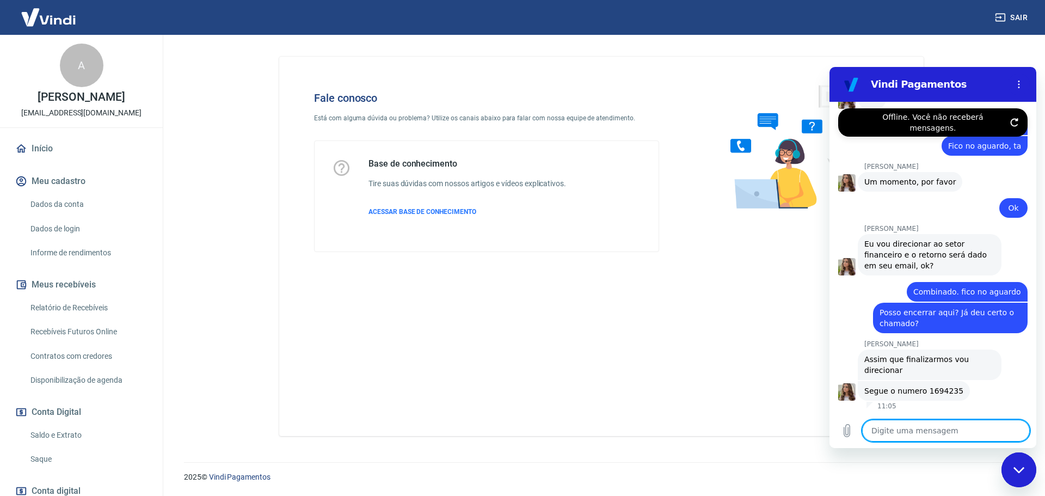
click at [934, 387] on span "Segue o numero 1694235" at bounding box center [913, 390] width 99 height 11
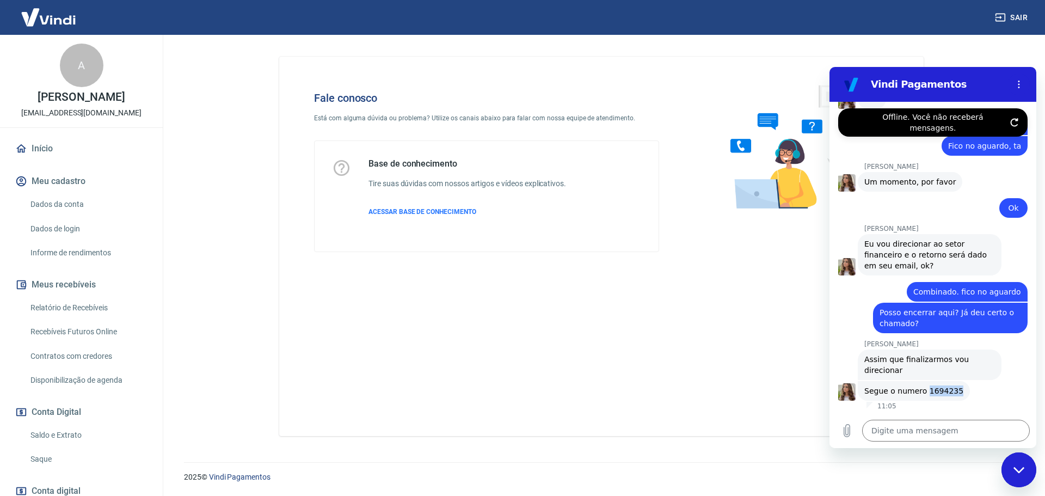
click at [934, 387] on span "Segue o numero 1694235" at bounding box center [913, 390] width 99 height 11
copy span "1694235"
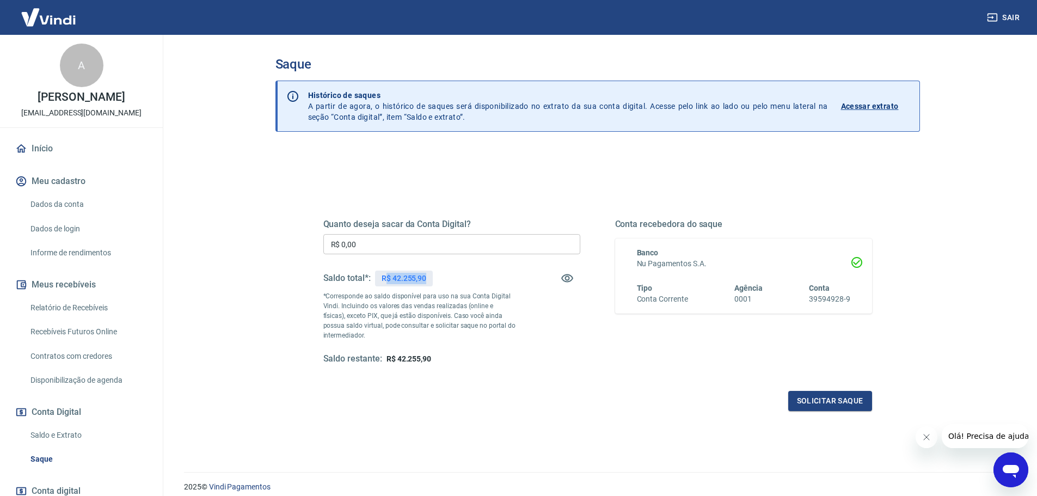
drag, startPoint x: 386, startPoint y: 277, endPoint x: 428, endPoint y: 279, distance: 41.5
click at [428, 279] on div "R$ 42.255,90" at bounding box center [404, 279] width 58 height 16
click at [432, 287] on div "Saldo total*: R$ 42.255,90" at bounding box center [378, 278] width 110 height 26
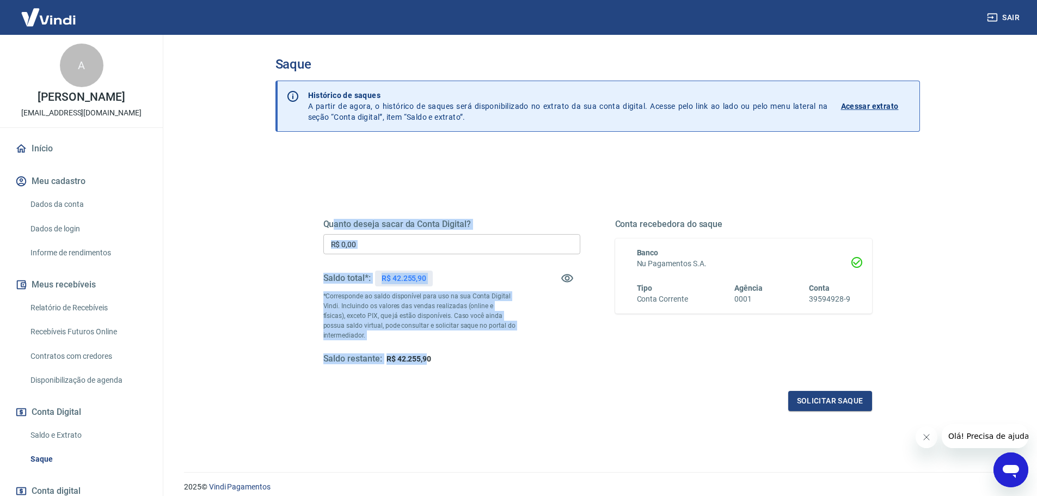
drag, startPoint x: 428, startPoint y: 361, endPoint x: 336, endPoint y: 216, distance: 172.0
click at [336, 216] on div "Quanto deseja sacar da Conta Digital? R$ 0,00 ​ Saldo total*: R$ 42.255,90 *Cor…" at bounding box center [597, 302] width 549 height 218
click at [331, 217] on div "Quanto deseja sacar da Conta Digital? R$ 0,00 ​ Saldo total*: R$ 42.255,90 *Cor…" at bounding box center [597, 302] width 549 height 218
drag, startPoint x: 324, startPoint y: 228, endPoint x: 473, endPoint y: 361, distance: 200.0
click at [473, 361] on div "Quanto deseja sacar da Conta Digital? R$ 0,00 ​ Saldo total*: R$ 42.255,90 *Cor…" at bounding box center [597, 297] width 575 height 253
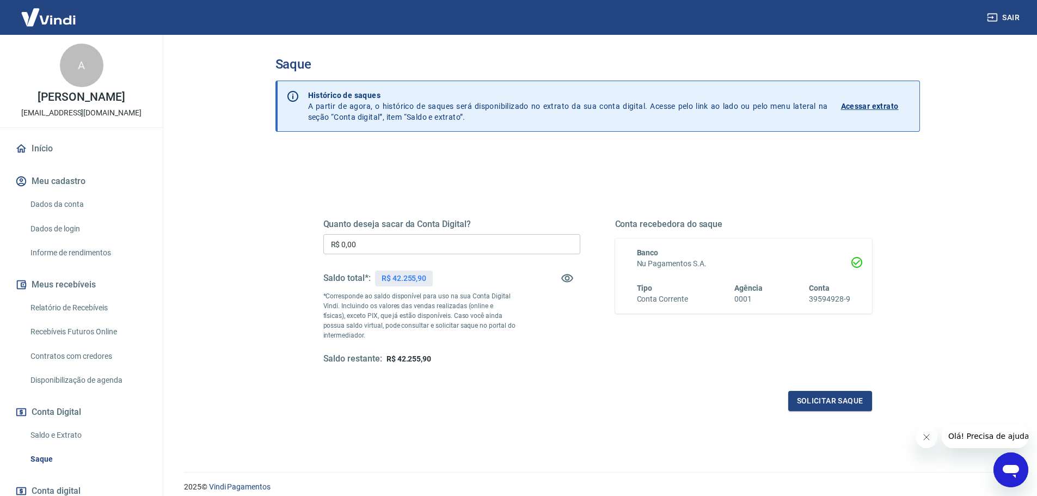
click at [451, 366] on div "Quanto deseja sacar da Conta Digital? R$ 0,00 ​ Saldo total*: R$ 42.255,90 *Cor…" at bounding box center [597, 302] width 549 height 218
